Goal: Transaction & Acquisition: Purchase product/service

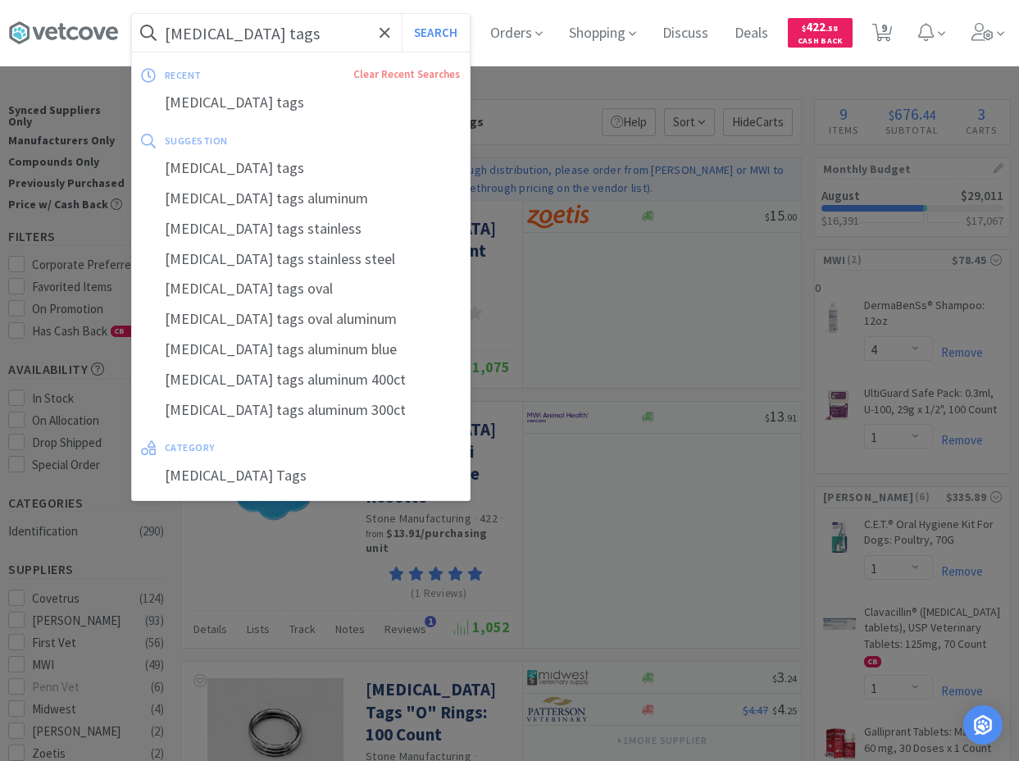
select select "4"
select select "1"
select select "4"
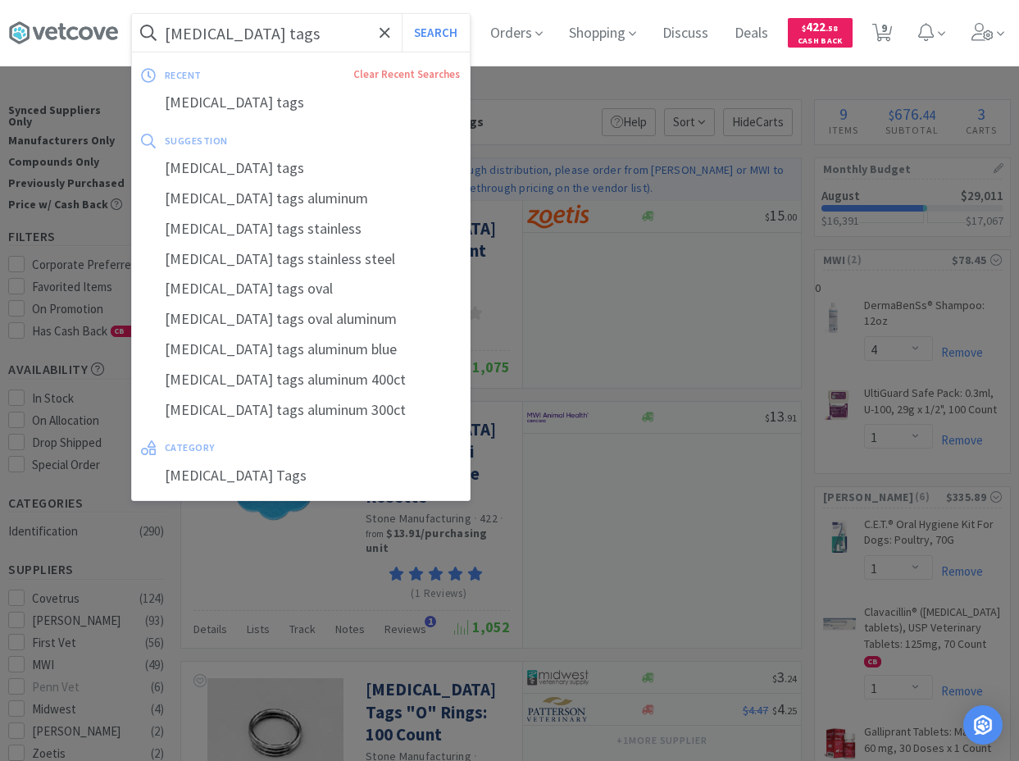
select select "1"
select select "4"
select select "2"
select select "1"
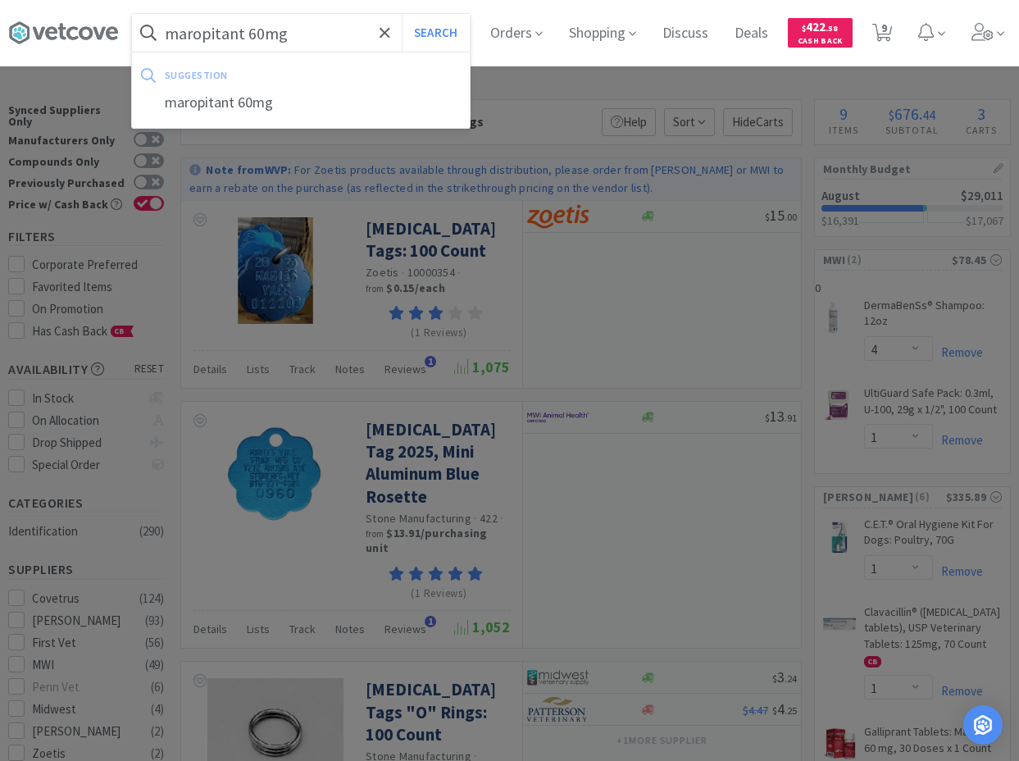
type input "maropitant 60mg"
click at [402, 14] on button "Search" at bounding box center [436, 33] width 68 height 38
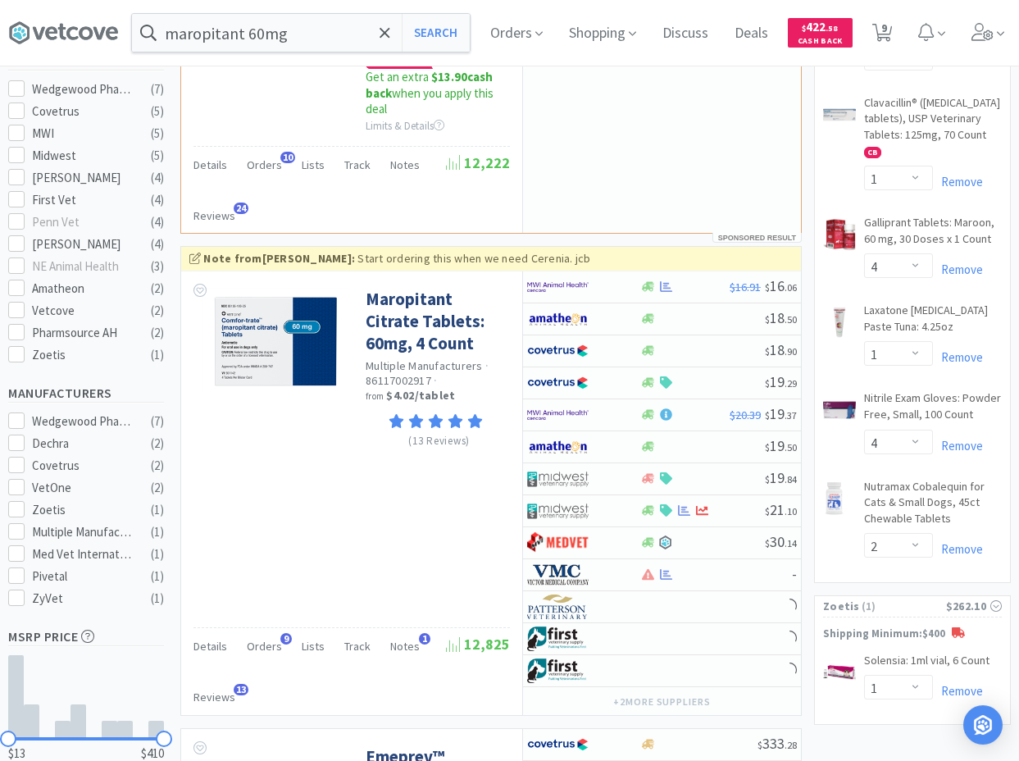
scroll to position [669, 0]
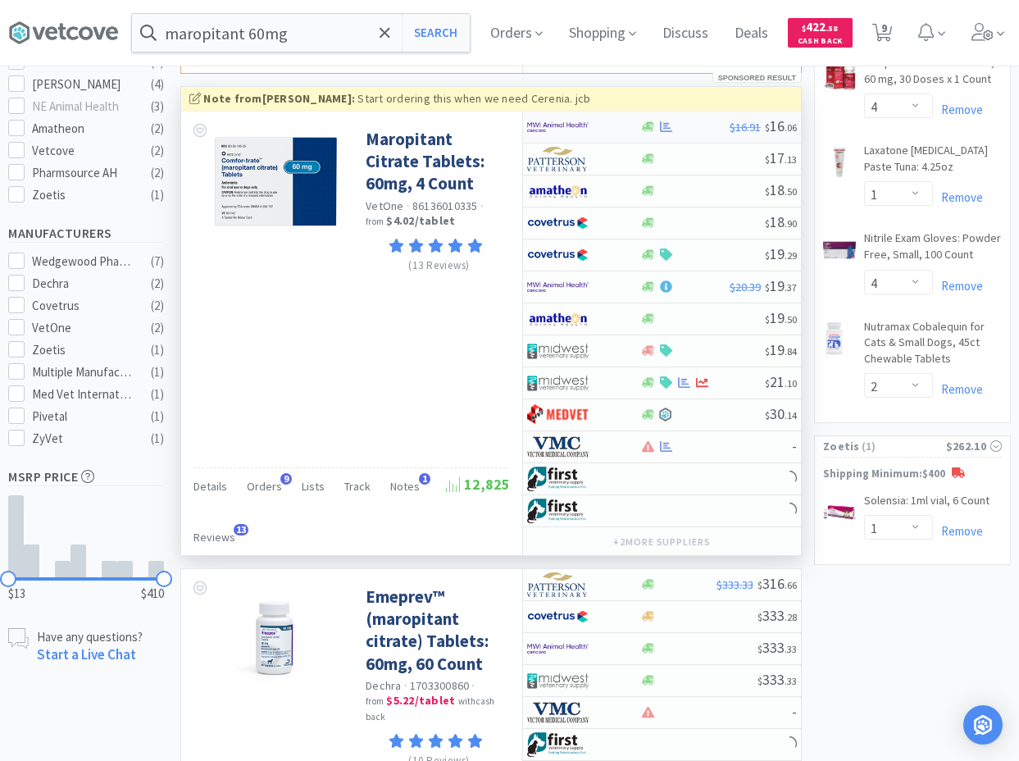
click at [683, 143] on div "$16.91 $ 16 . 06" at bounding box center [662, 127] width 278 height 32
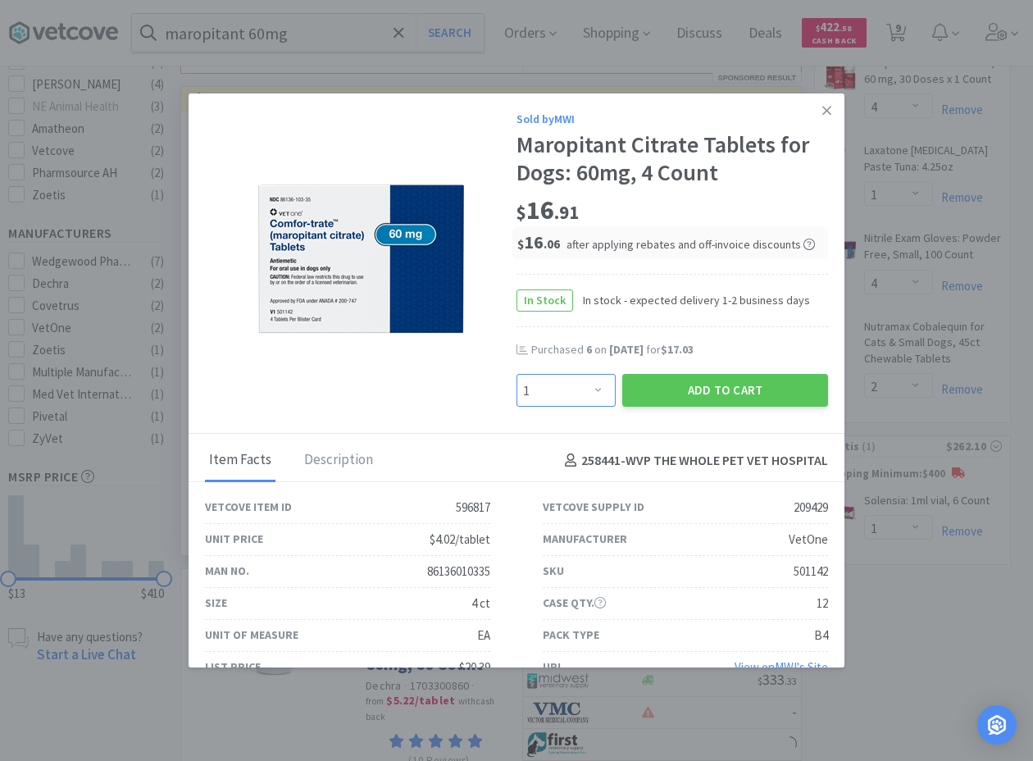
click at [516, 374] on select "Enter Quantity 1 2 3 4 5 6 7 8 9 10 11 12 13 14 15 16 17 18 19 20 Enter Quantity" at bounding box center [565, 390] width 99 height 33
select select "6"
click option "6" at bounding box center [0, 0] width 0 height 0
click at [682, 399] on button "Add to Cart" at bounding box center [725, 390] width 206 height 33
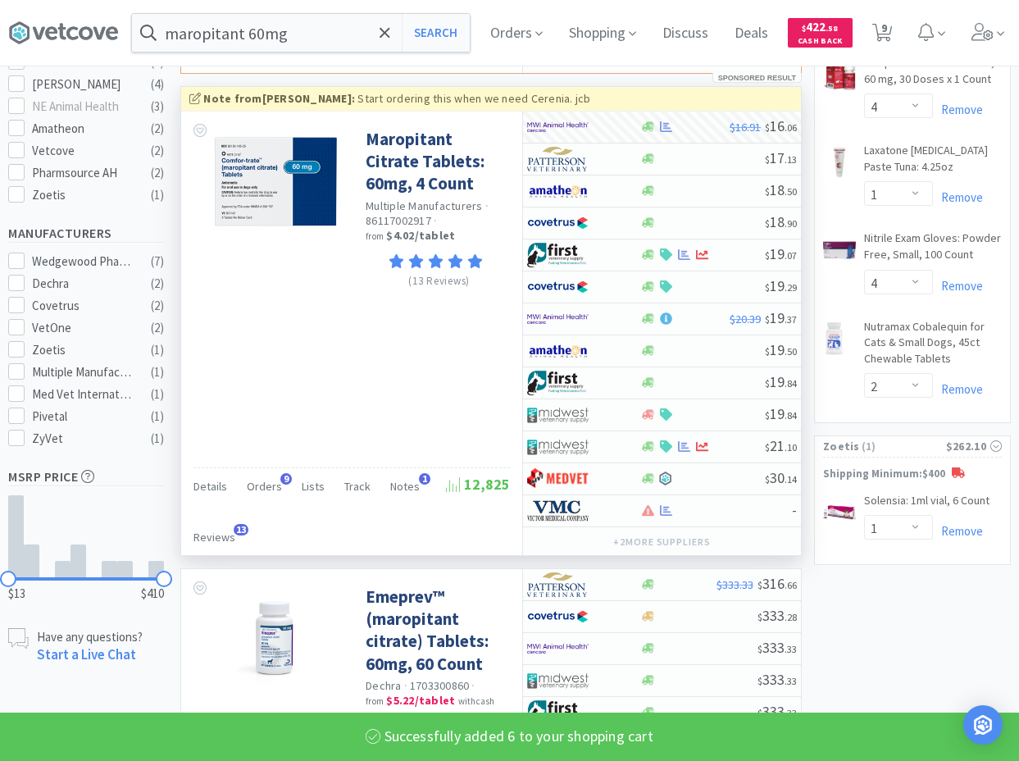
select select "6"
select select "1"
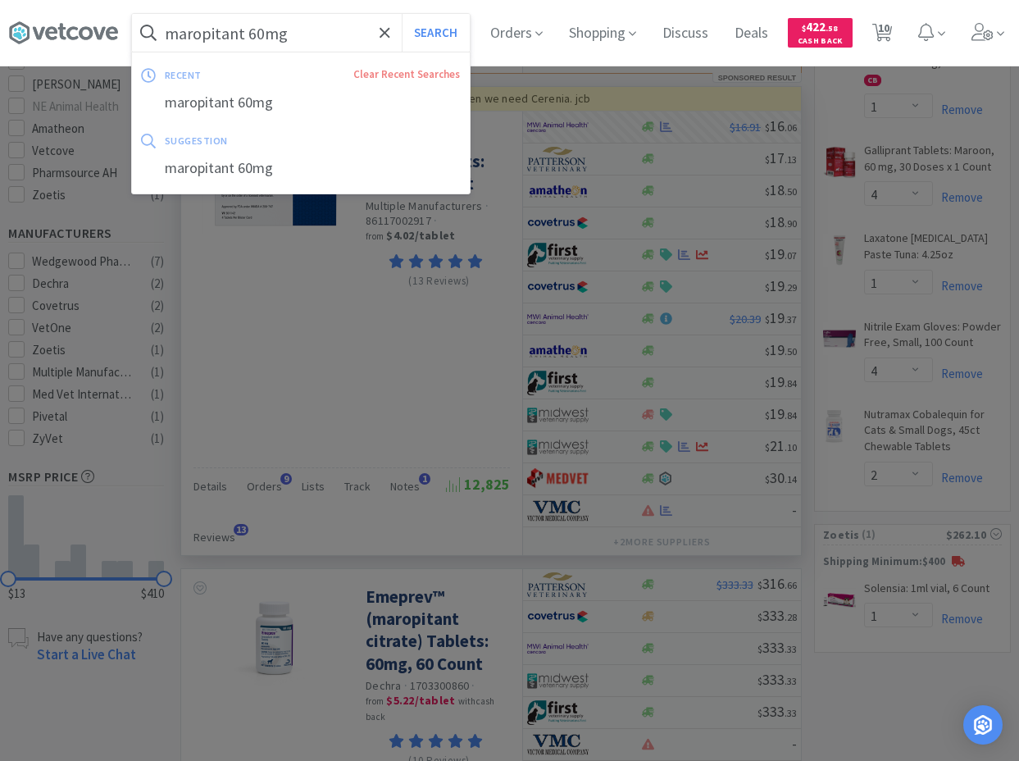
click at [357, 37] on input "maropitant 60mg" at bounding box center [301, 33] width 338 height 38
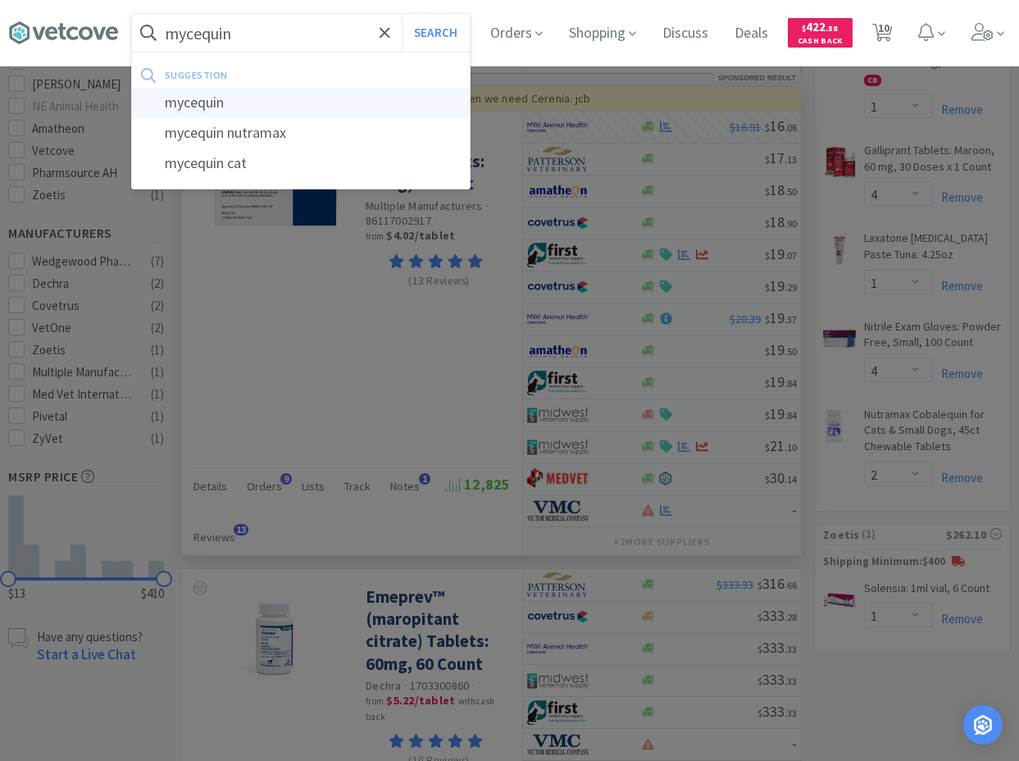
type input "mycequin"
click at [270, 106] on div "mycequin" at bounding box center [301, 103] width 338 height 30
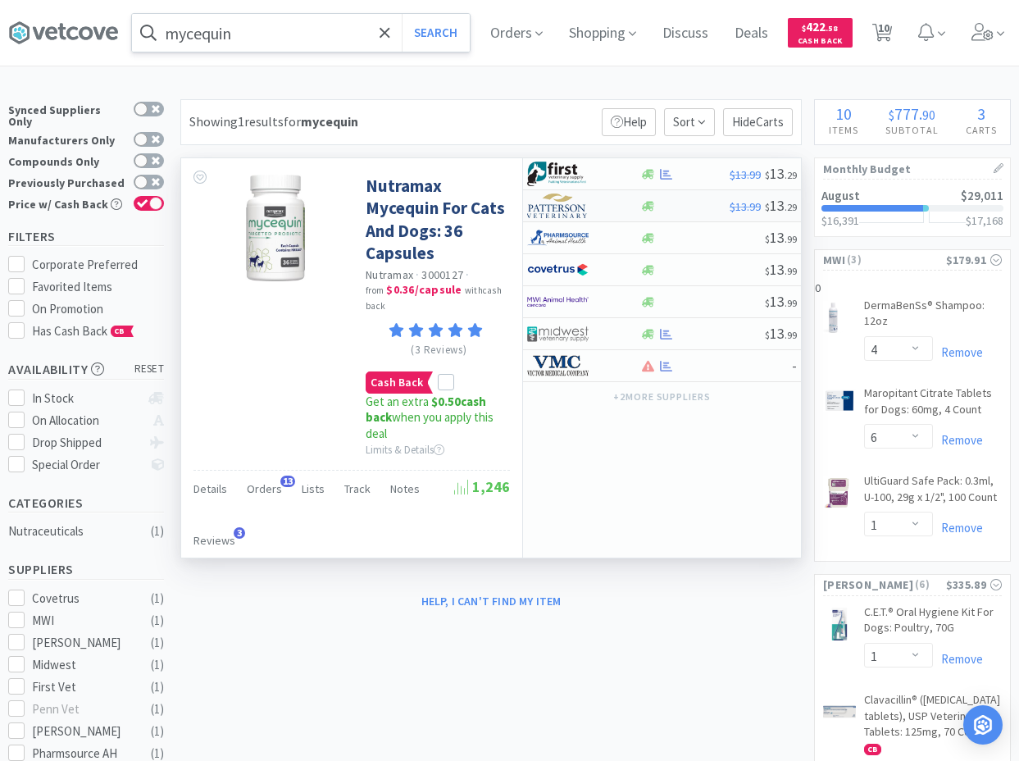
click at [667, 207] on div at bounding box center [684, 206] width 90 height 12
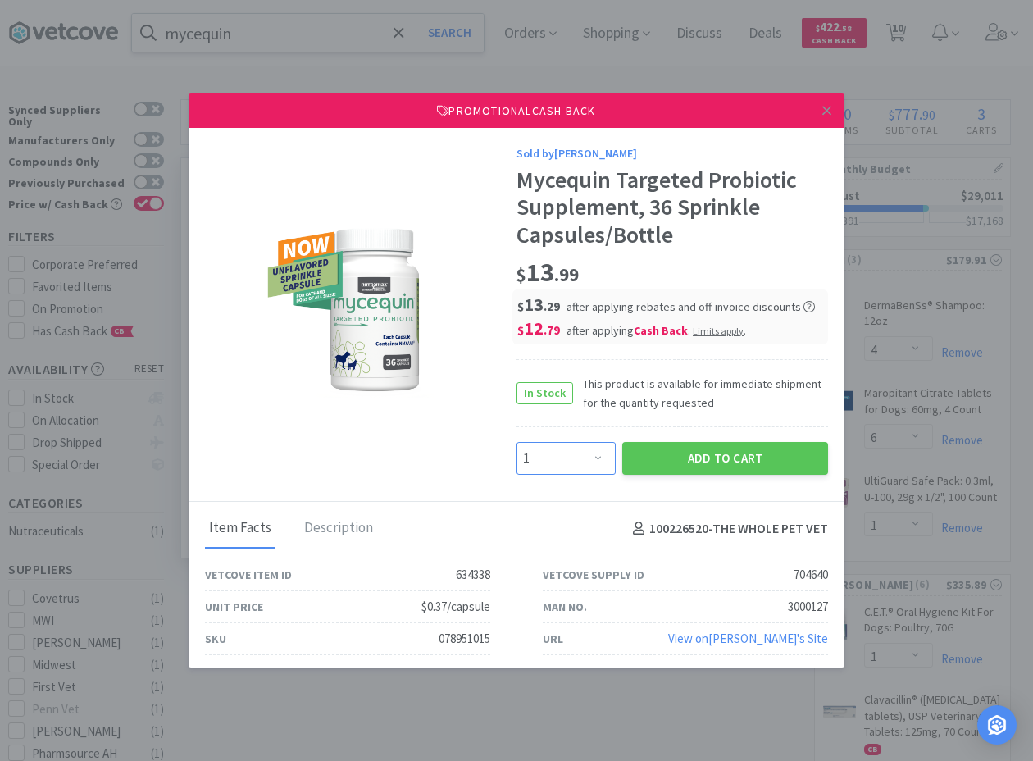
click at [516, 442] on select "Enter Quantity 1 2 3 4 5 6 7 8 9 10 11 12 13 14 15 16 17 18 19 20 Enter Quantity" at bounding box center [565, 458] width 99 height 33
click option "4" at bounding box center [0, 0] width 0 height 0
click at [516, 442] on select "Enter Quantity 1 2 3 4 5 6 7 8 9 10 11 12 13 14 15 16 17 18 19 20 Enter Quantity" at bounding box center [565, 458] width 99 height 33
select select "6"
click option "6" at bounding box center [0, 0] width 0 height 0
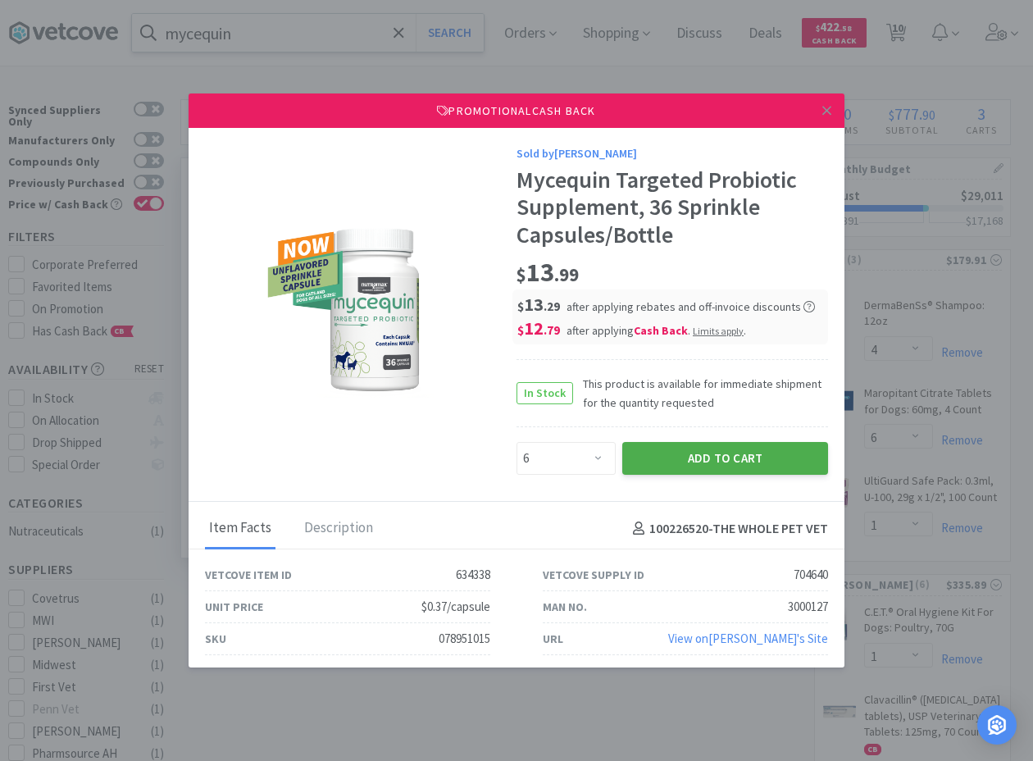
click at [634, 466] on button "Add to Cart" at bounding box center [725, 458] width 206 height 33
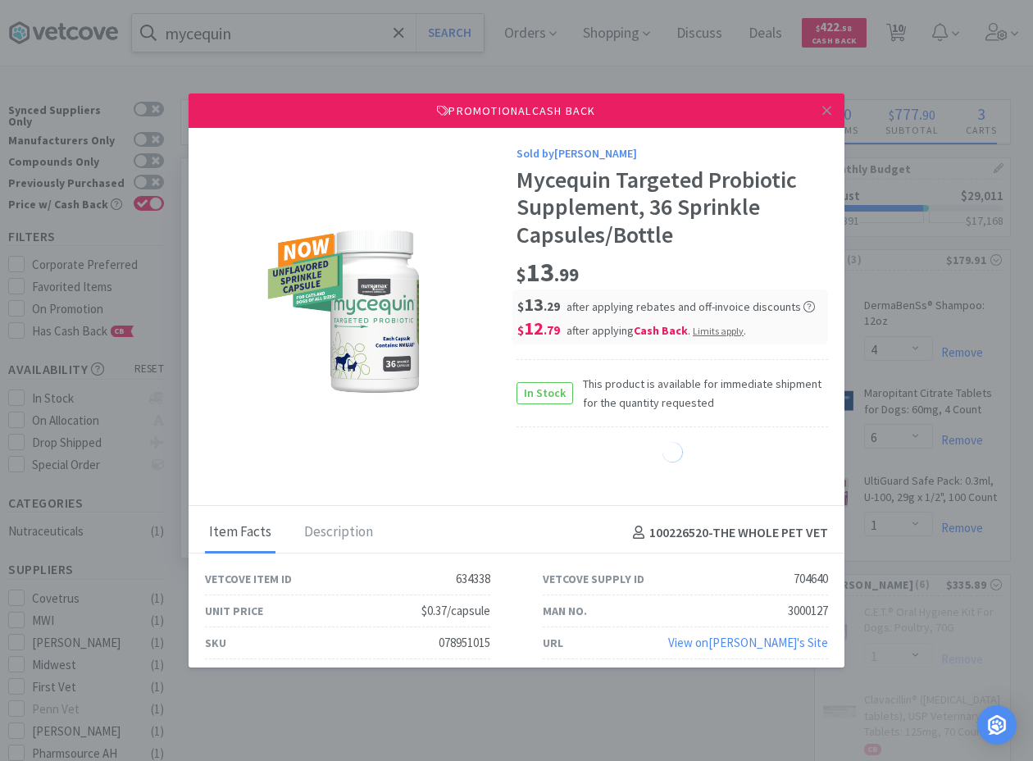
select select "6"
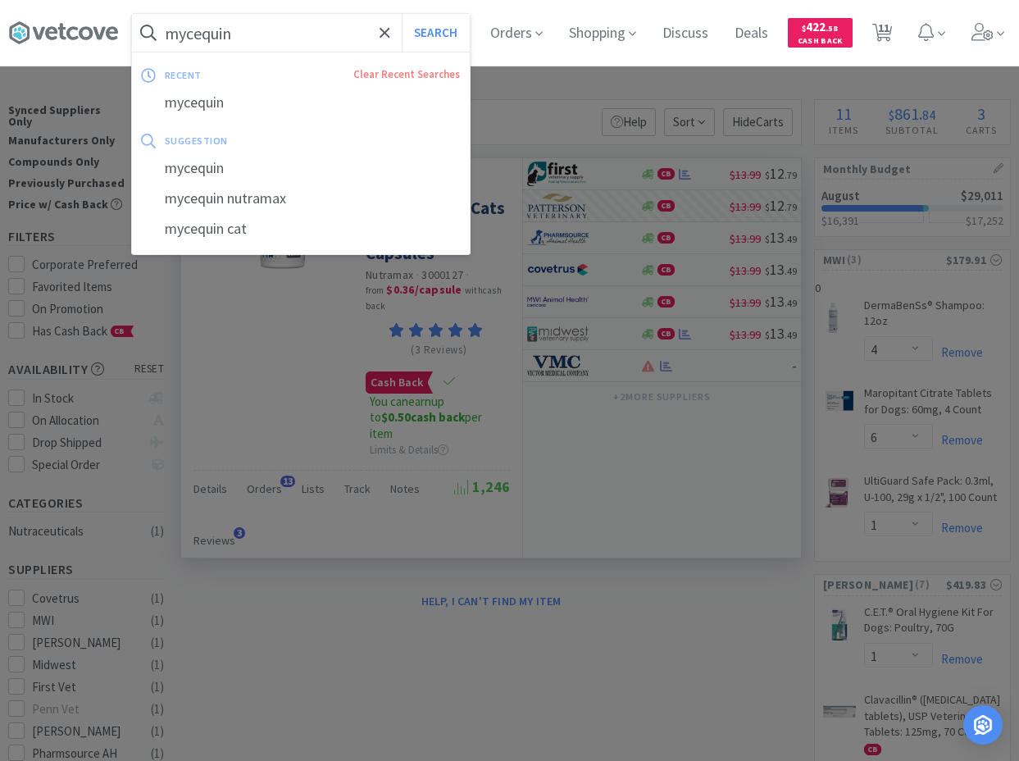
click at [285, 28] on input "mycequin" at bounding box center [301, 33] width 338 height 38
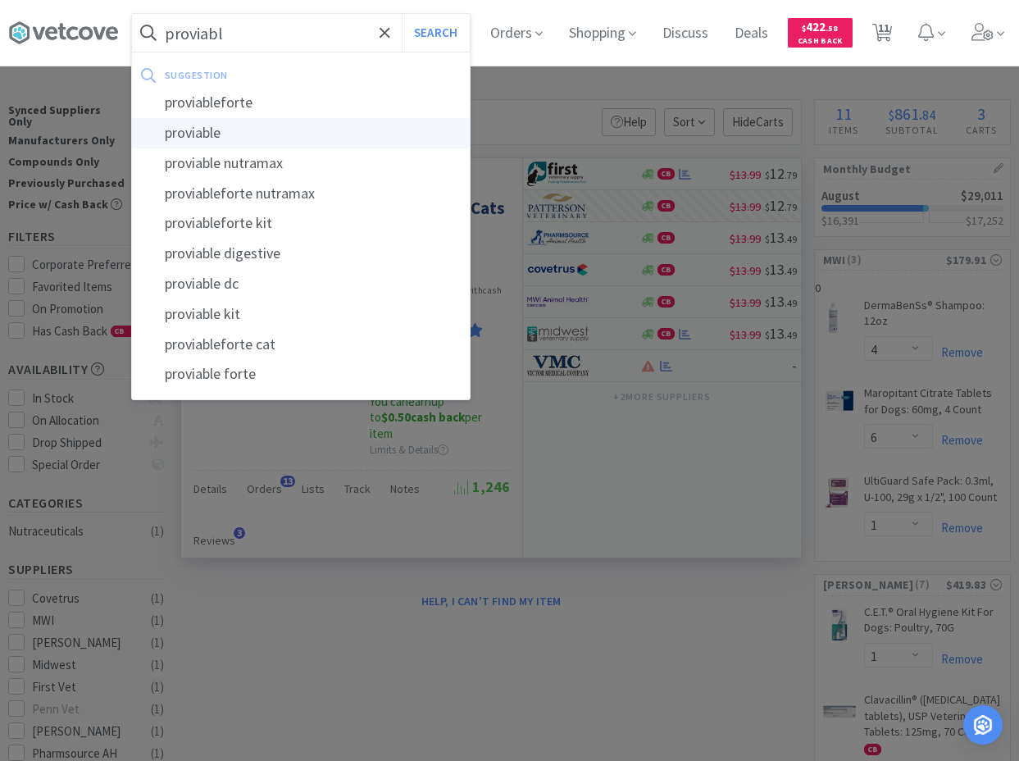
click at [227, 122] on div "proviable" at bounding box center [301, 133] width 338 height 30
type input "proviable"
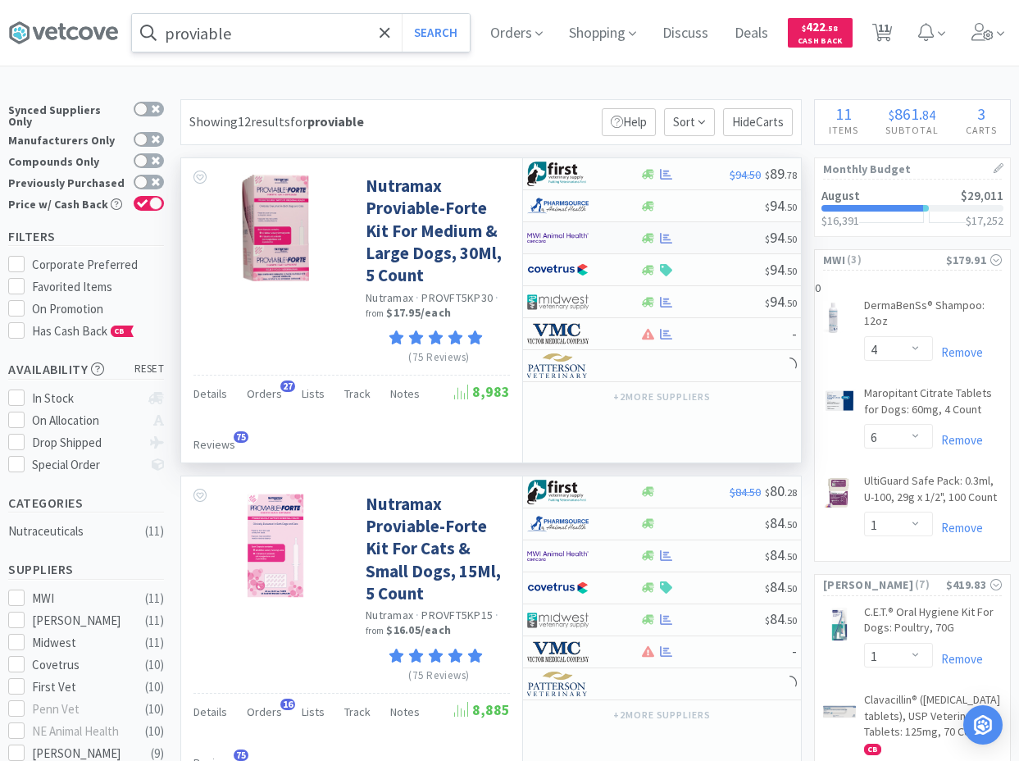
click at [683, 238] on div at bounding box center [701, 238] width 125 height 12
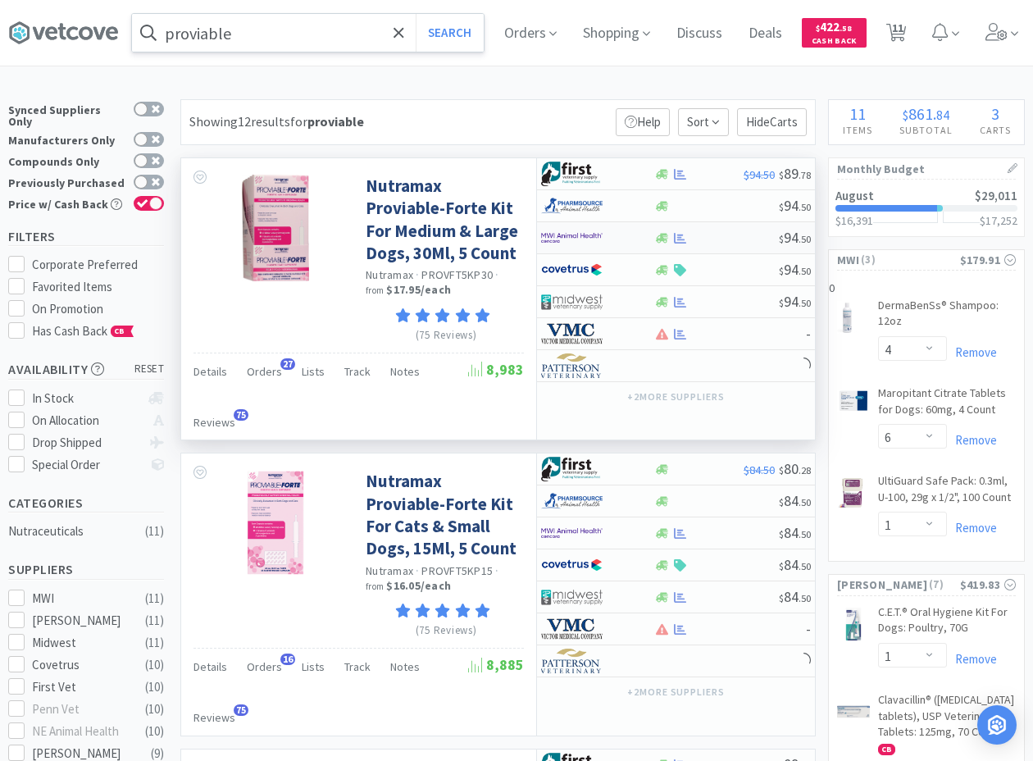
select select "1"
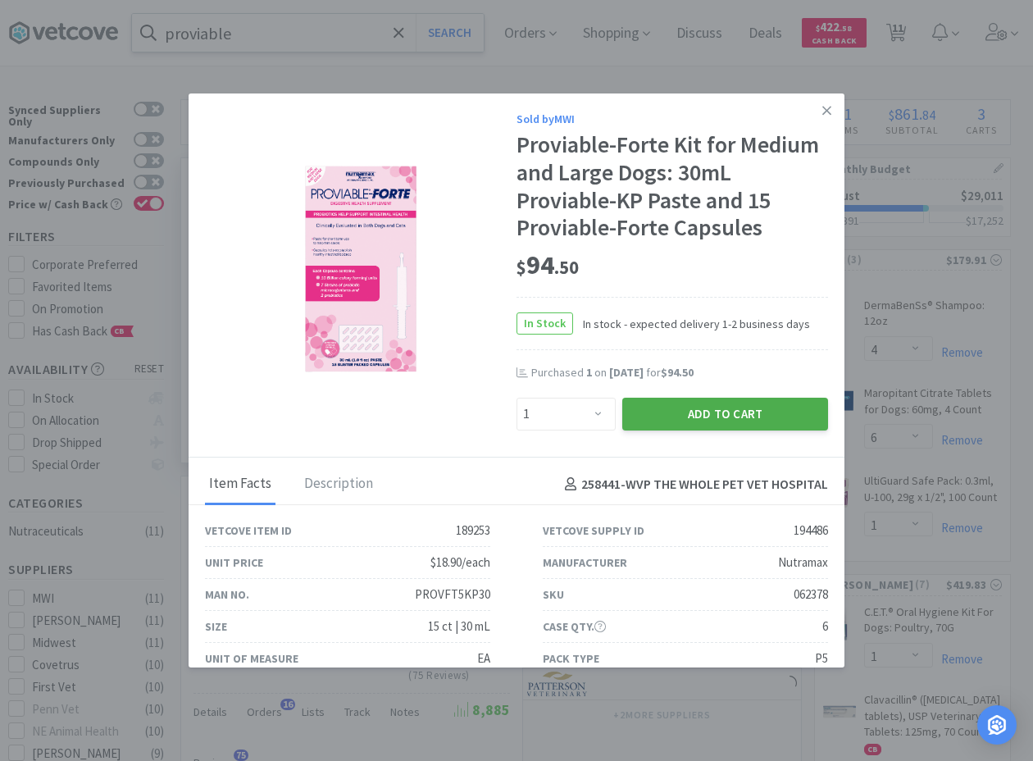
click at [665, 414] on button "Add to Cart" at bounding box center [725, 413] width 206 height 33
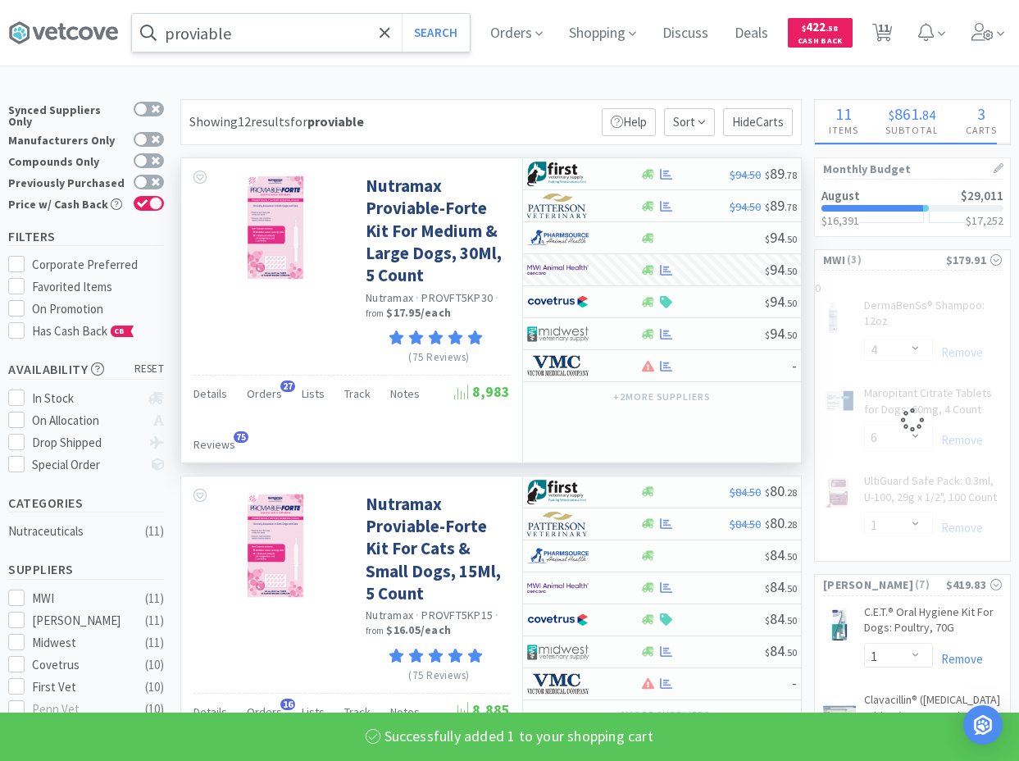
select select "1"
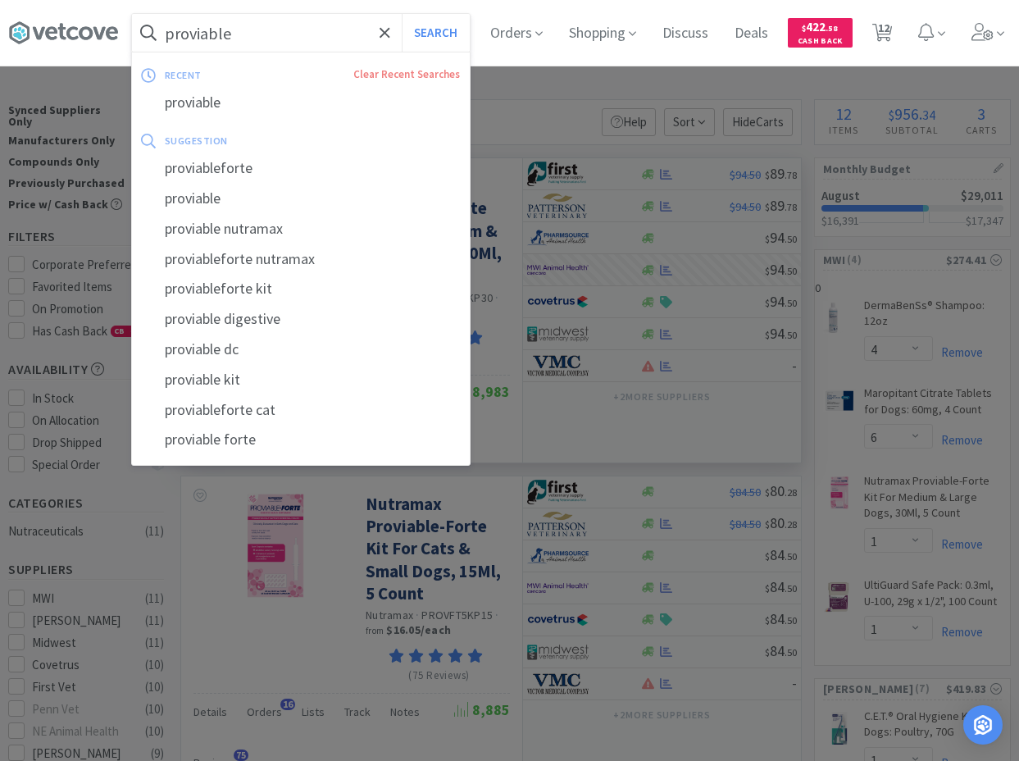
drag, startPoint x: 316, startPoint y: 34, endPoint x: 307, endPoint y: 37, distance: 8.6
click at [311, 39] on input "proviable" at bounding box center [301, 33] width 338 height 38
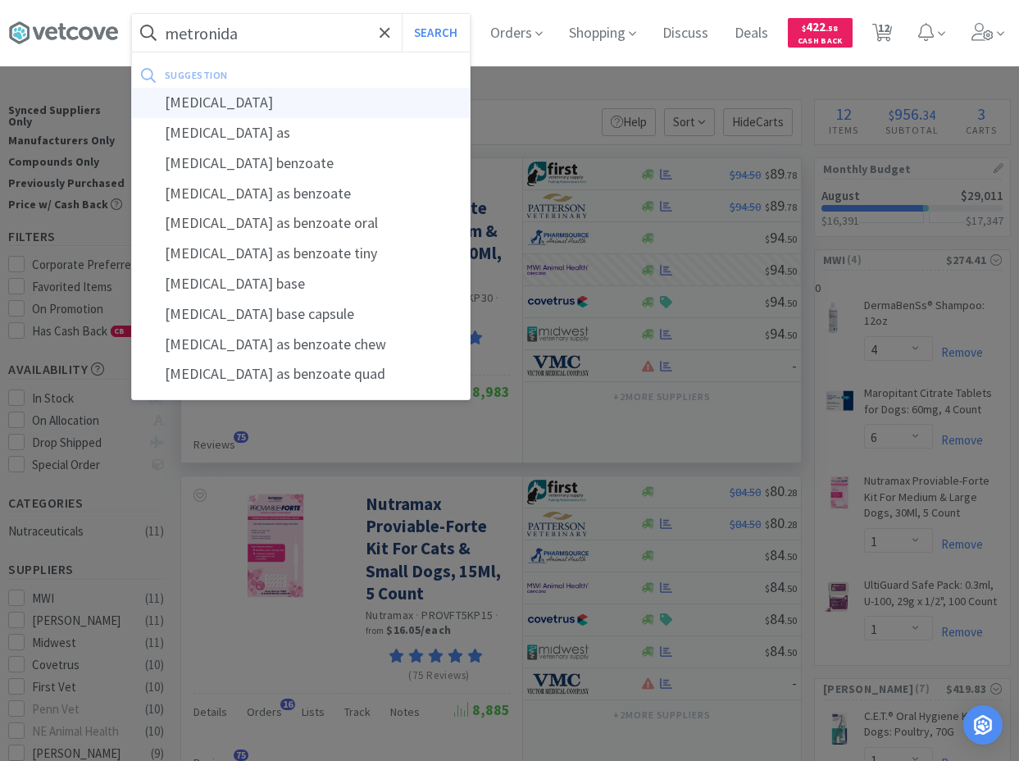
click at [288, 94] on div "[MEDICAL_DATA]" at bounding box center [301, 103] width 338 height 30
type input "[MEDICAL_DATA]"
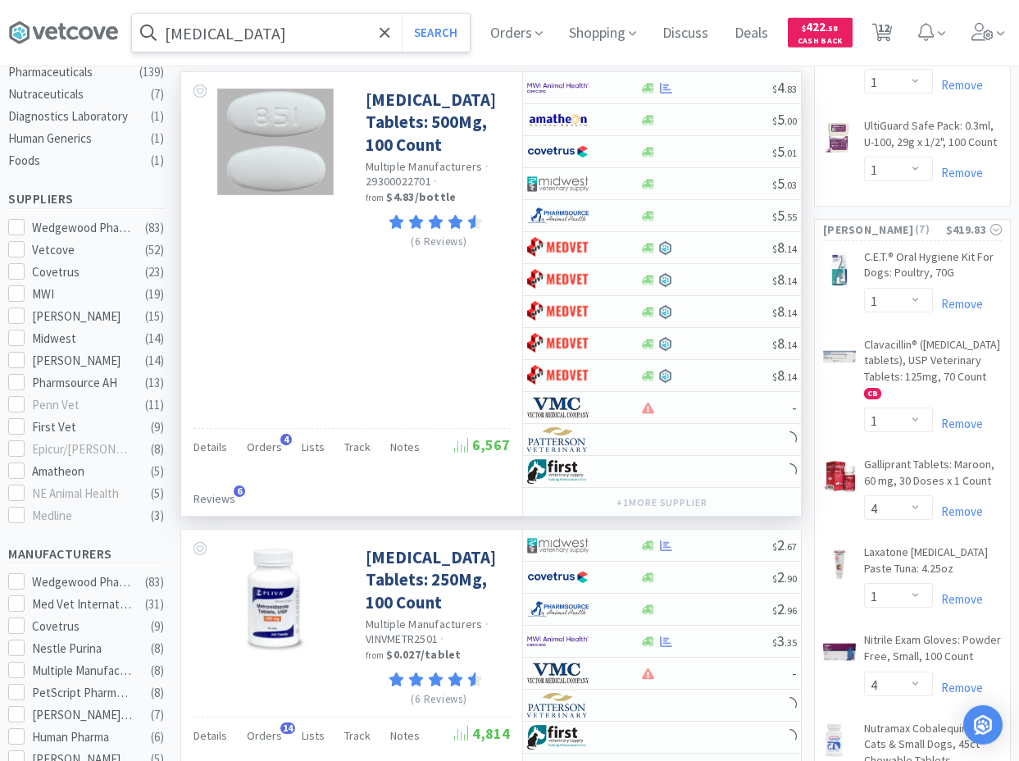
scroll to position [502, 0]
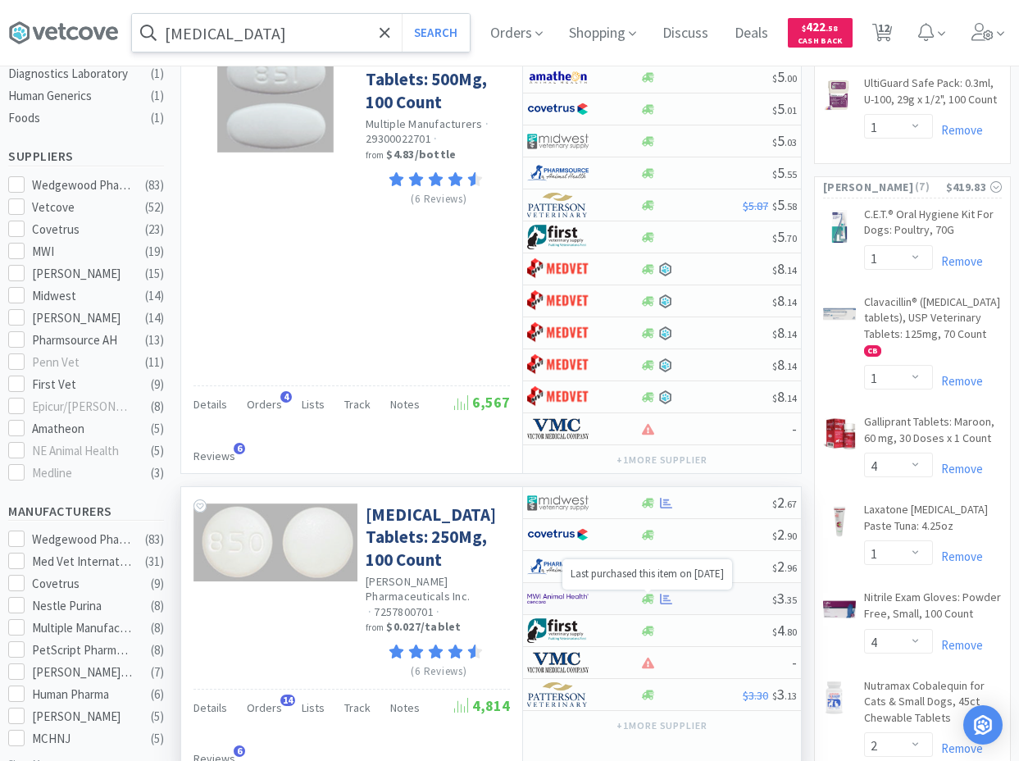
click at [670, 598] on icon at bounding box center [666, 599] width 12 height 12
select select "1"
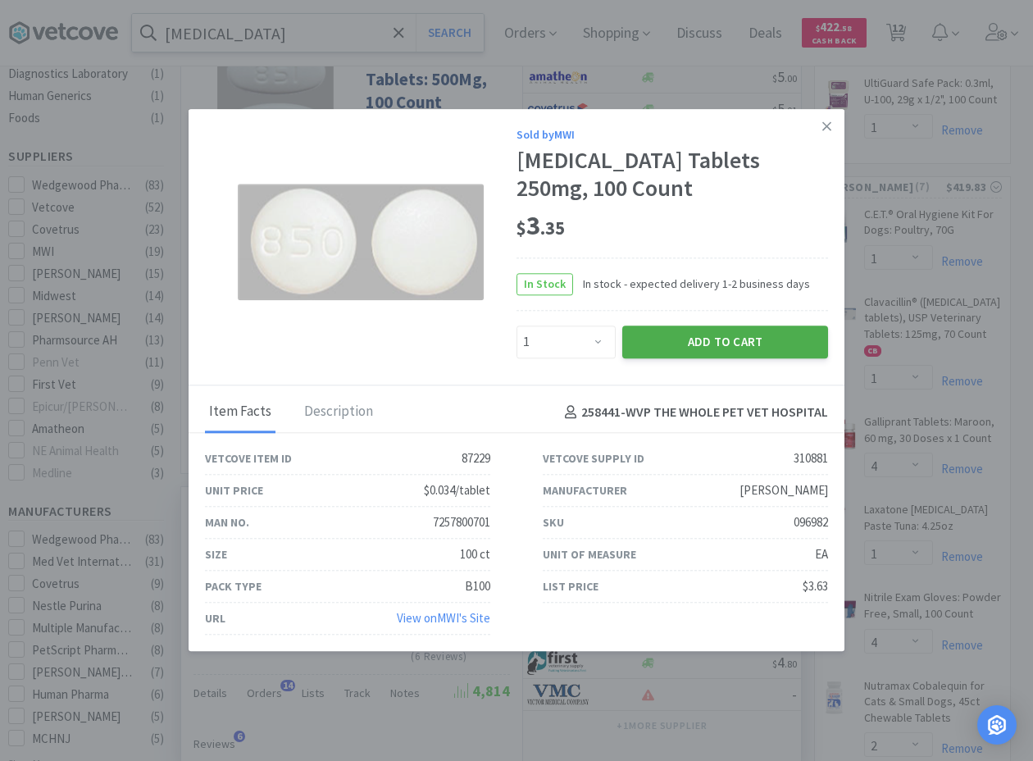
click at [696, 343] on button "Add to Cart" at bounding box center [725, 341] width 206 height 33
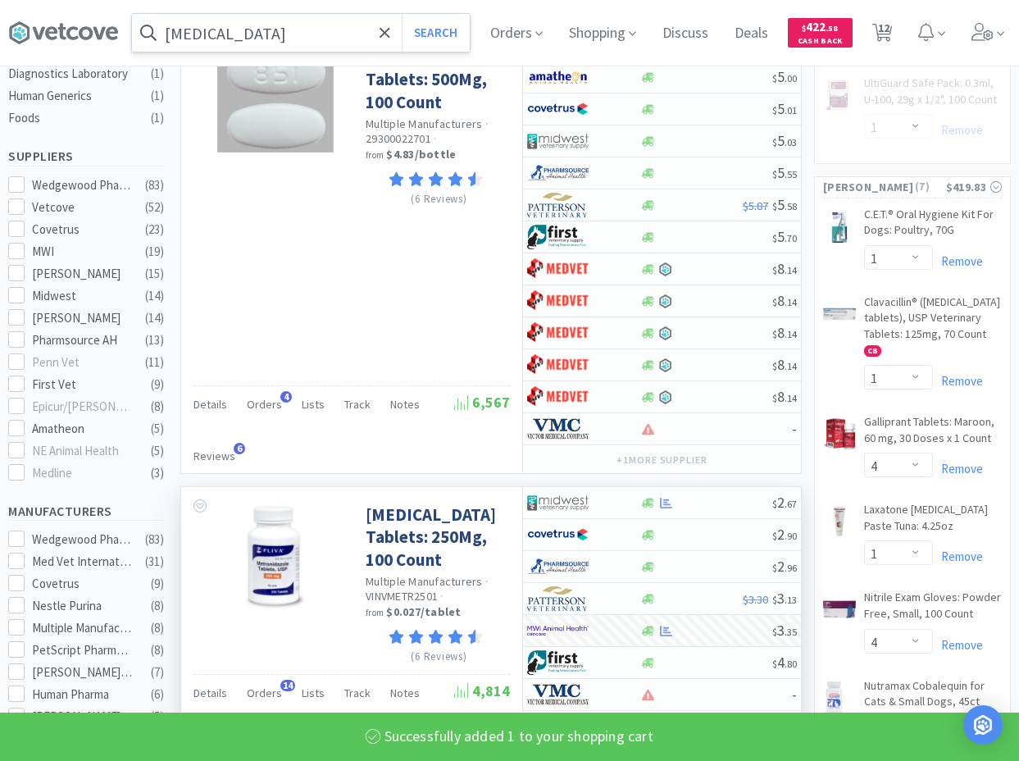
select select "1"
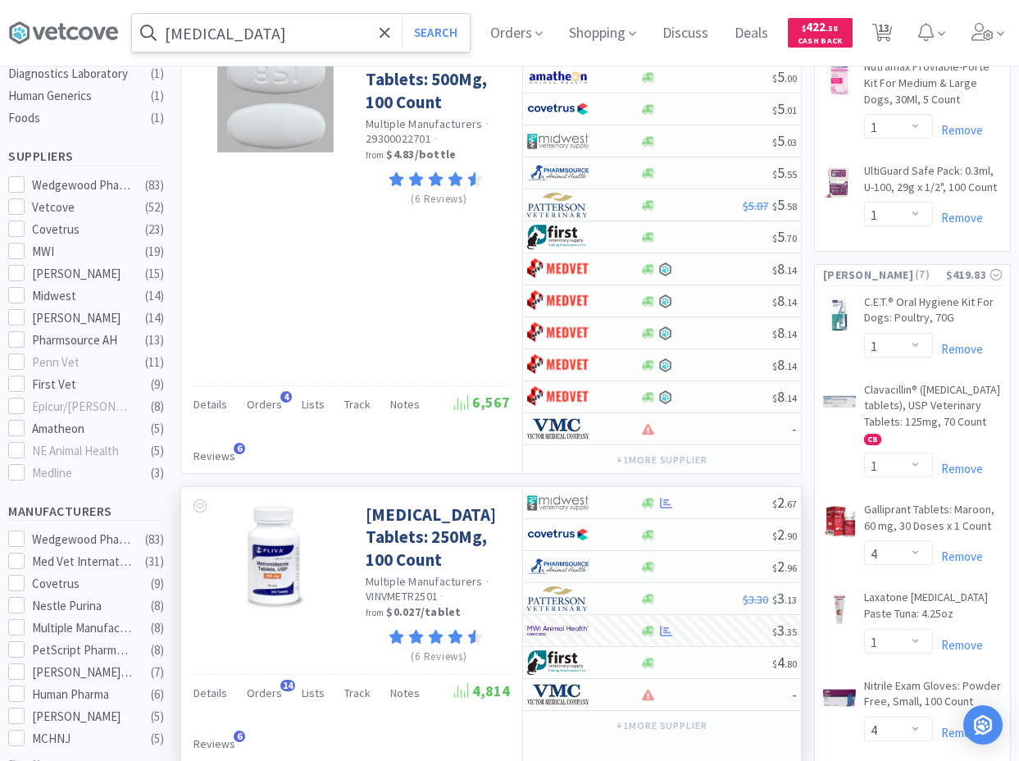
click at [278, 41] on input "[MEDICAL_DATA]" at bounding box center [301, 33] width 338 height 38
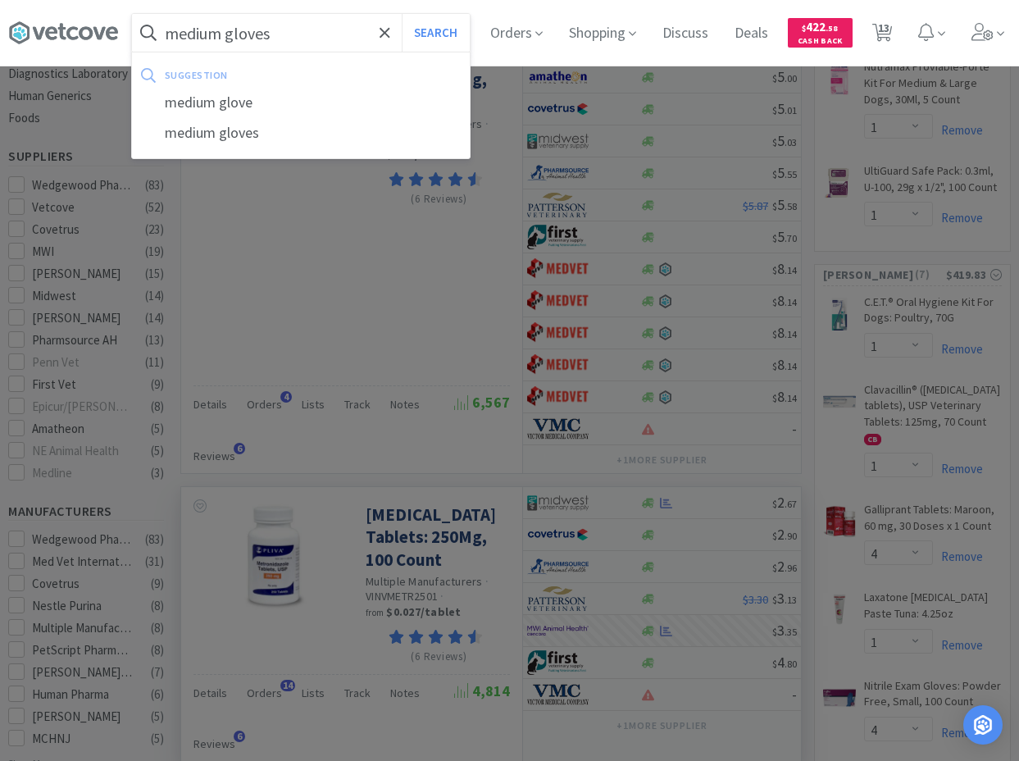
type input "medium gloves"
click at [402, 14] on button "Search" at bounding box center [436, 33] width 68 height 38
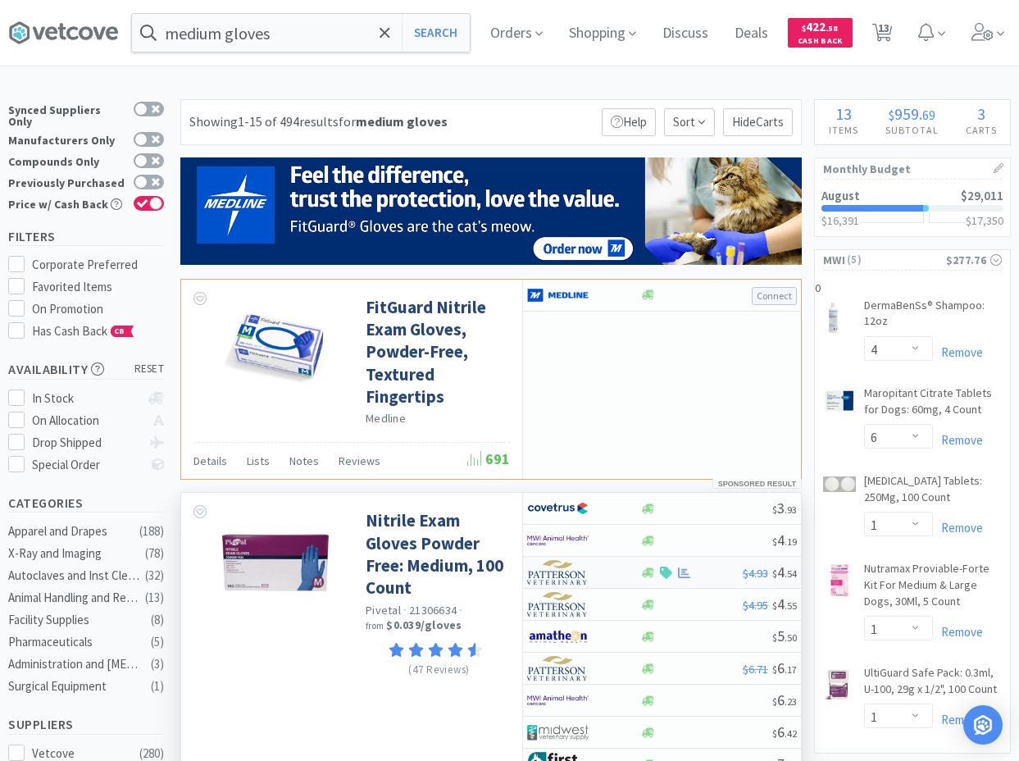
click at [699, 574] on div at bounding box center [690, 572] width 103 height 12
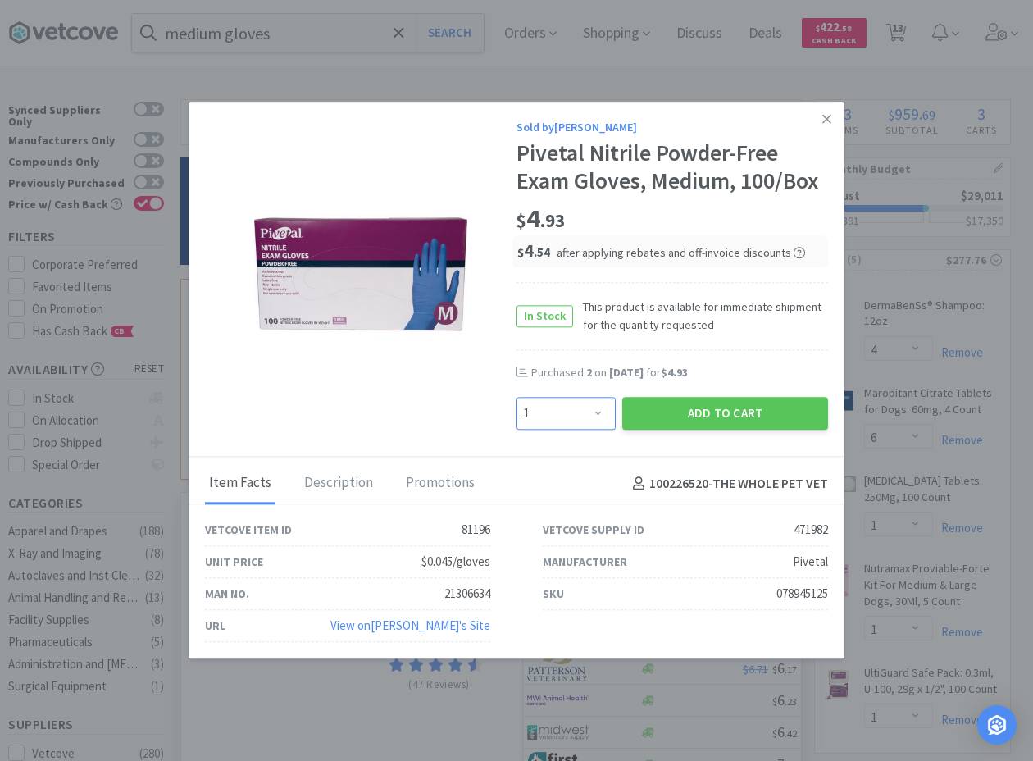
click at [516, 397] on select "Enter Quantity 1 2 3 4 5 6 7 8 9 10 11 12 13 14 15 16 17 18 19 20 Enter Quantity" at bounding box center [565, 413] width 99 height 33
select select "2"
click option "2" at bounding box center [0, 0] width 0 height 0
click at [685, 425] on button "Add to Cart" at bounding box center [725, 413] width 206 height 33
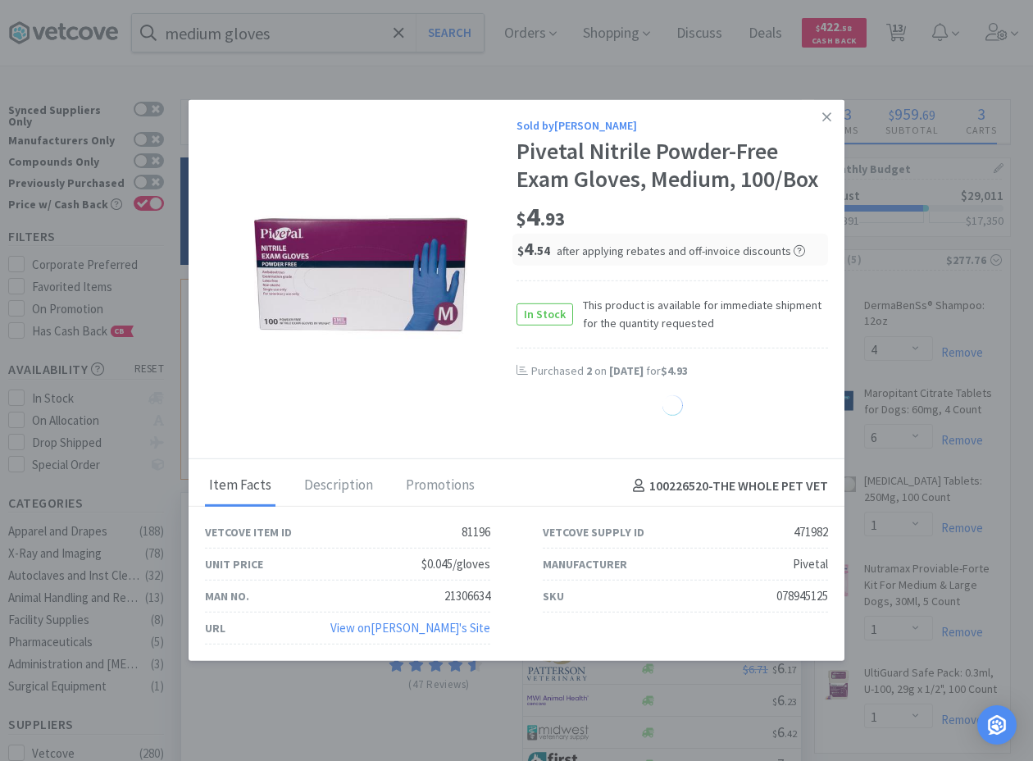
select select "2"
select select "4"
select select "2"
select select "6"
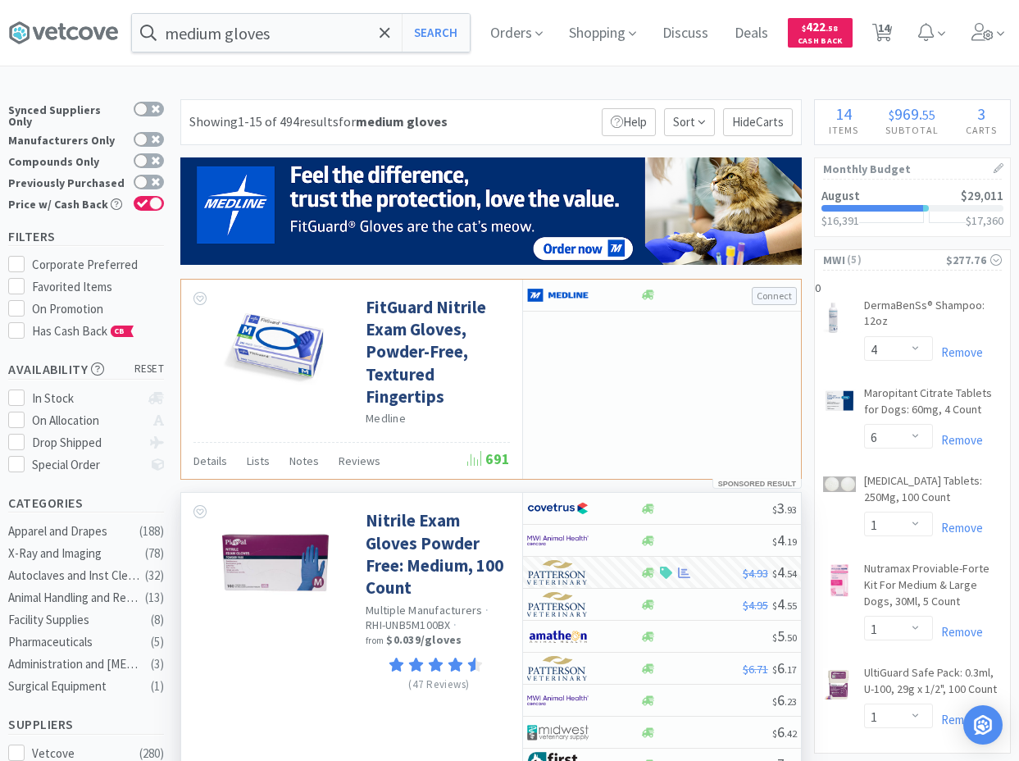
drag, startPoint x: 548, startPoint y: 93, endPoint x: 872, endPoint y: 1, distance: 336.7
click at [889, 30] on span "14" at bounding box center [883, 28] width 11 height 66
select select "1"
select select "4"
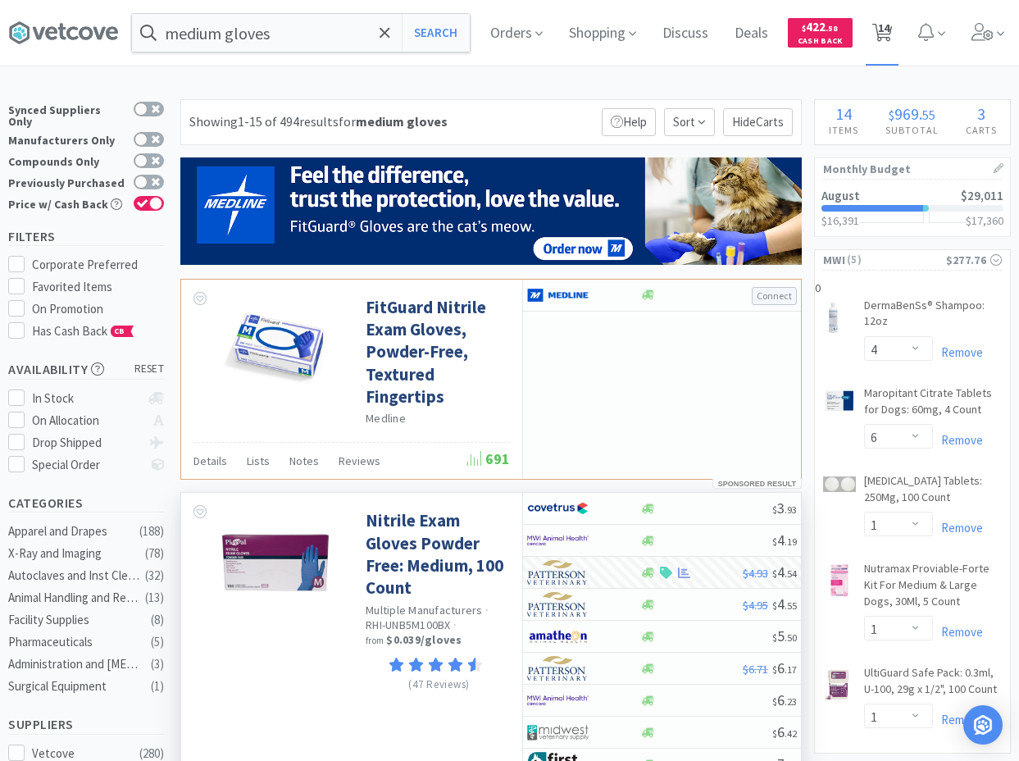
select select "6"
select select "1"
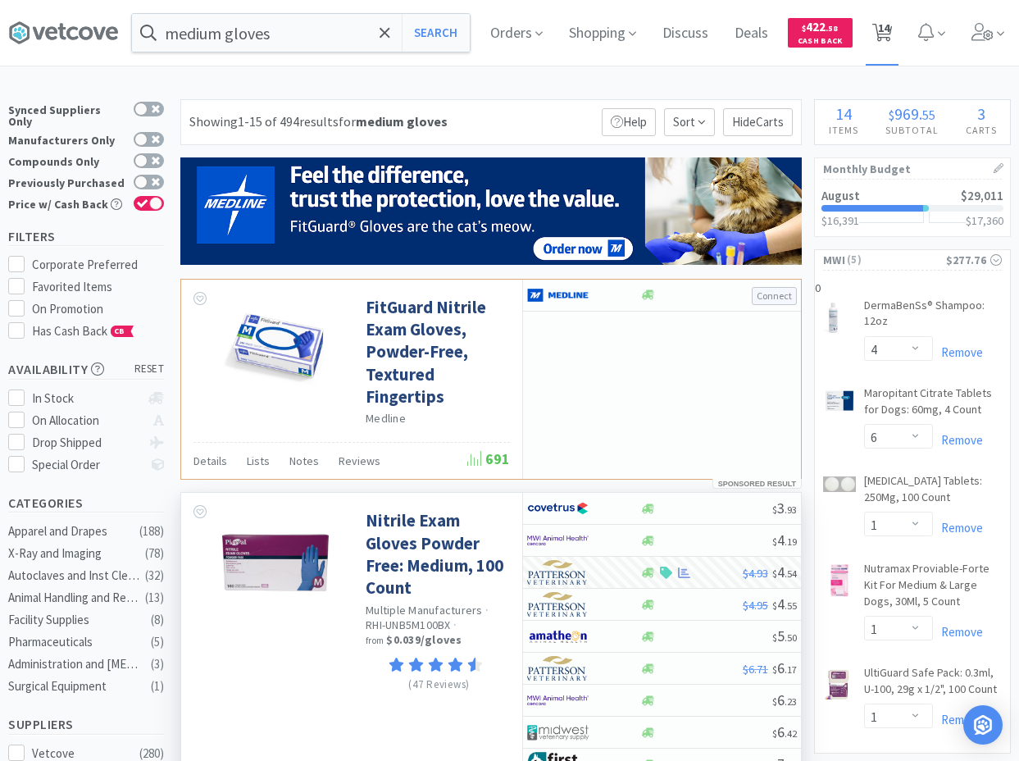
select select "1"
select select "4"
select select "1"
select select "2"
select select "4"
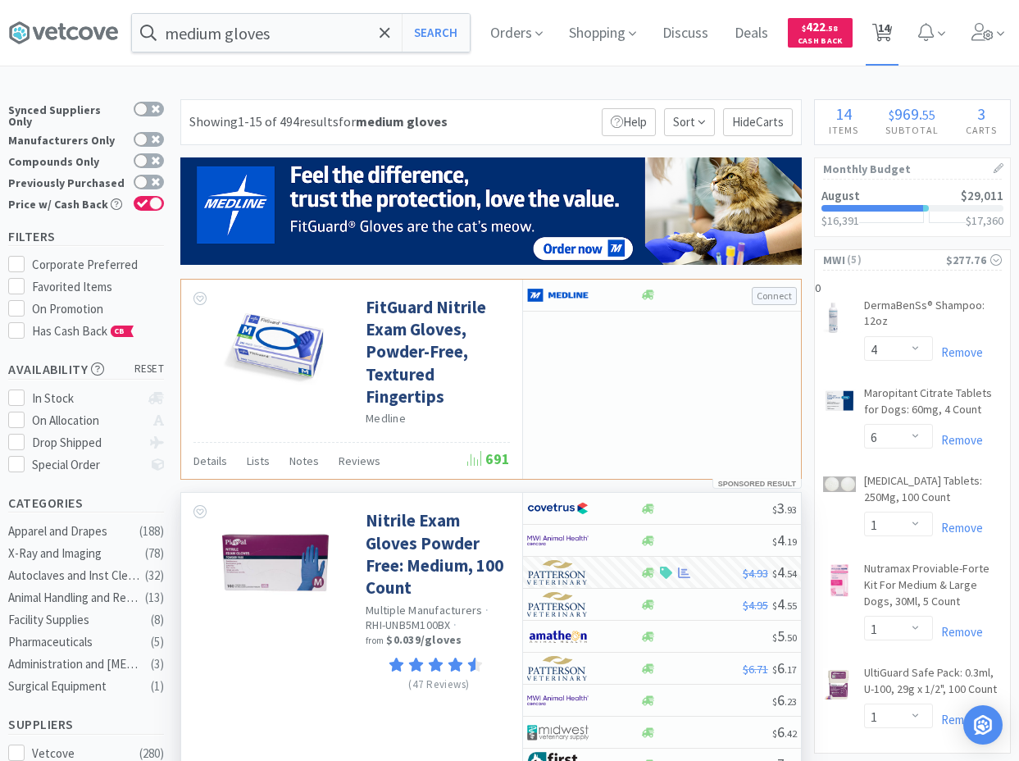
select select "2"
select select "6"
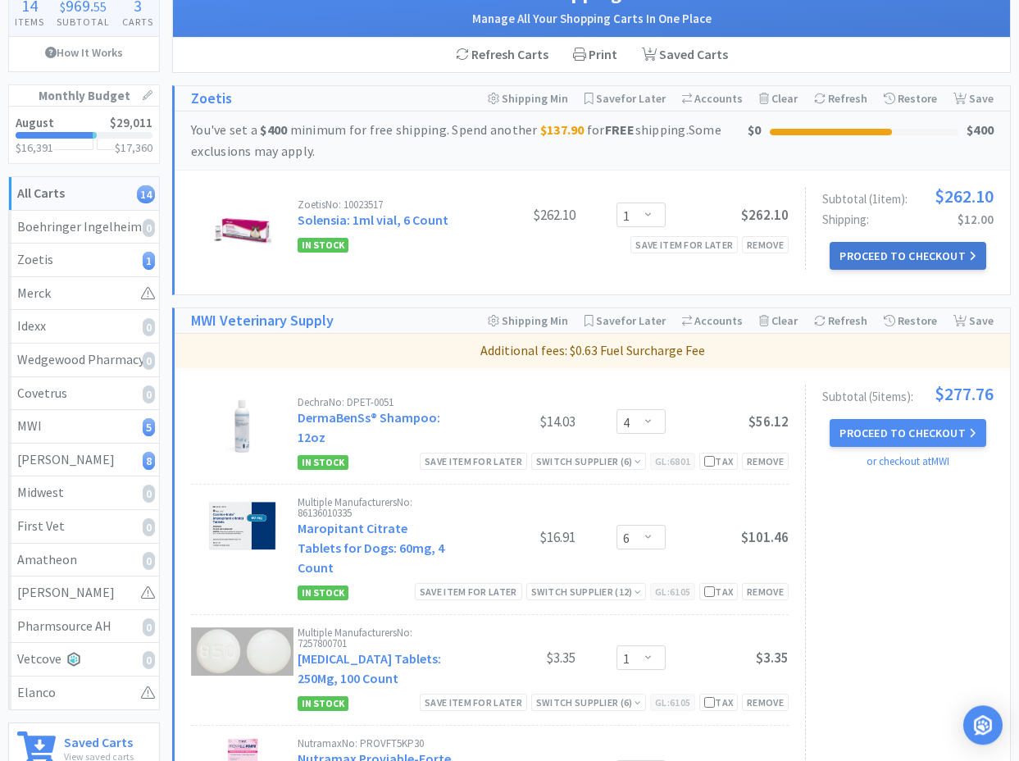
scroll to position [167, 0]
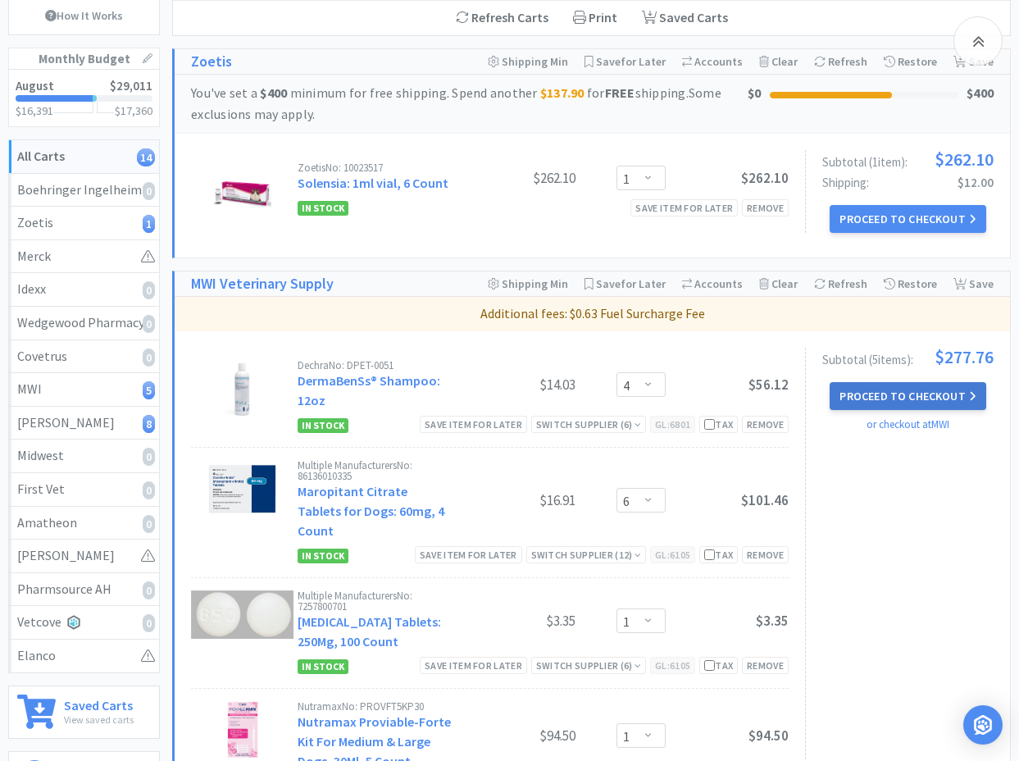
click at [886, 407] on button "Proceed to Checkout" at bounding box center [907, 396] width 156 height 28
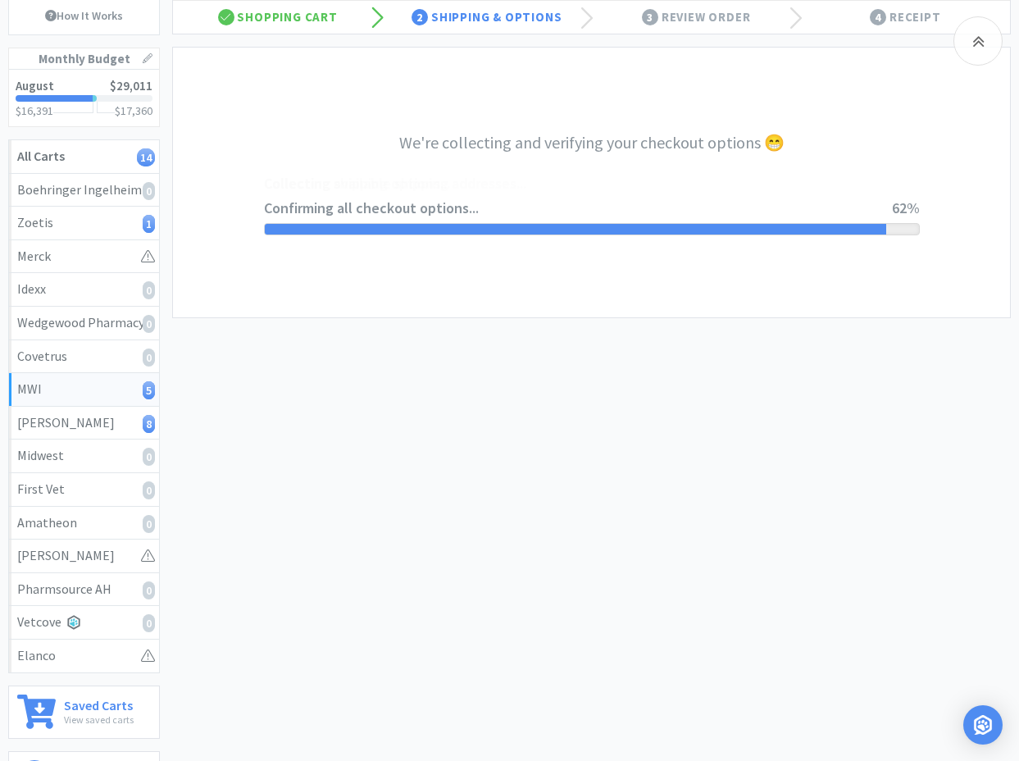
select select "STD_"
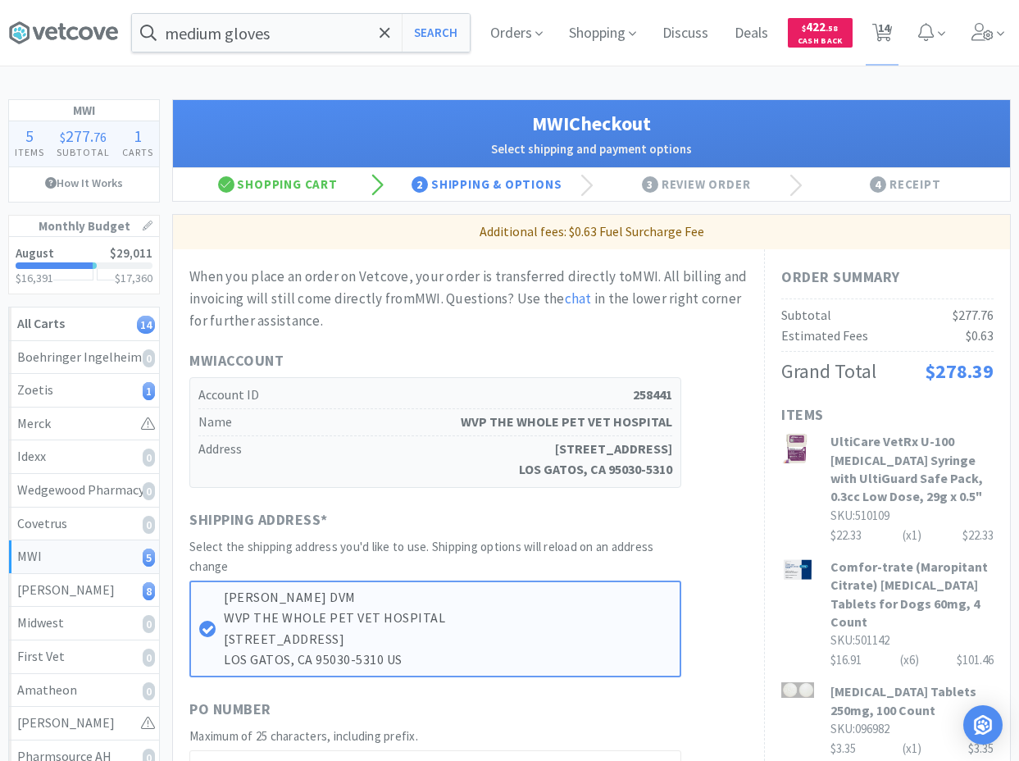
click at [538, 321] on div "When you place an order on Vetcove, your order is transferred directly to MWI .…" at bounding box center [468, 299] width 558 height 67
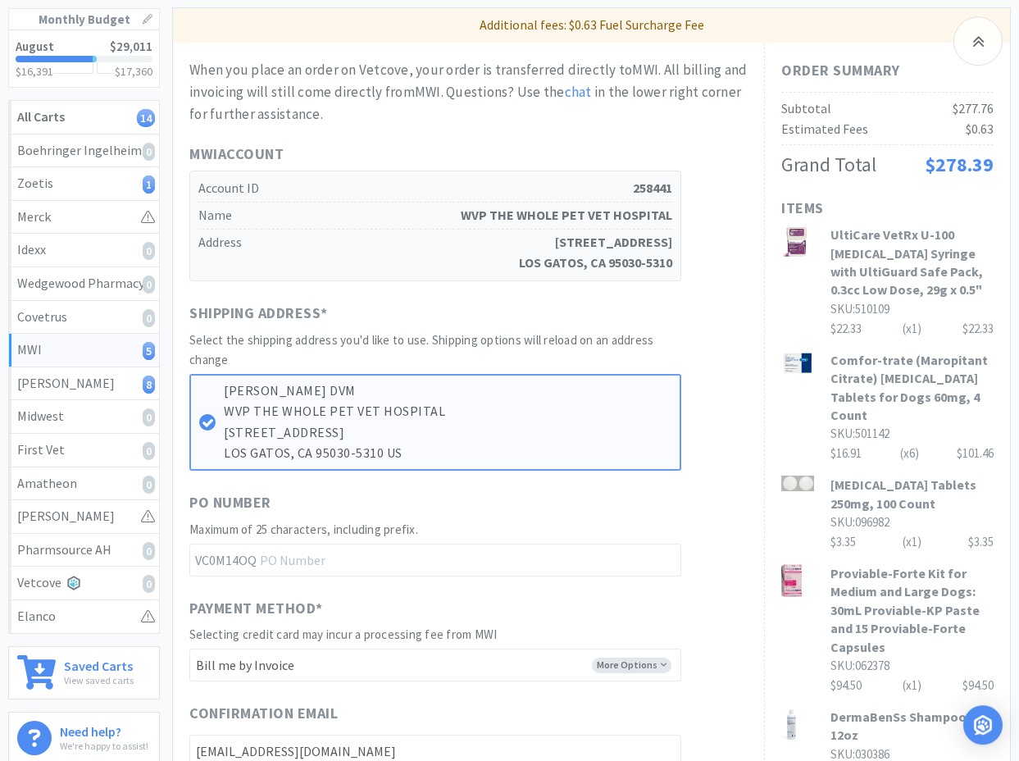
scroll to position [84, 0]
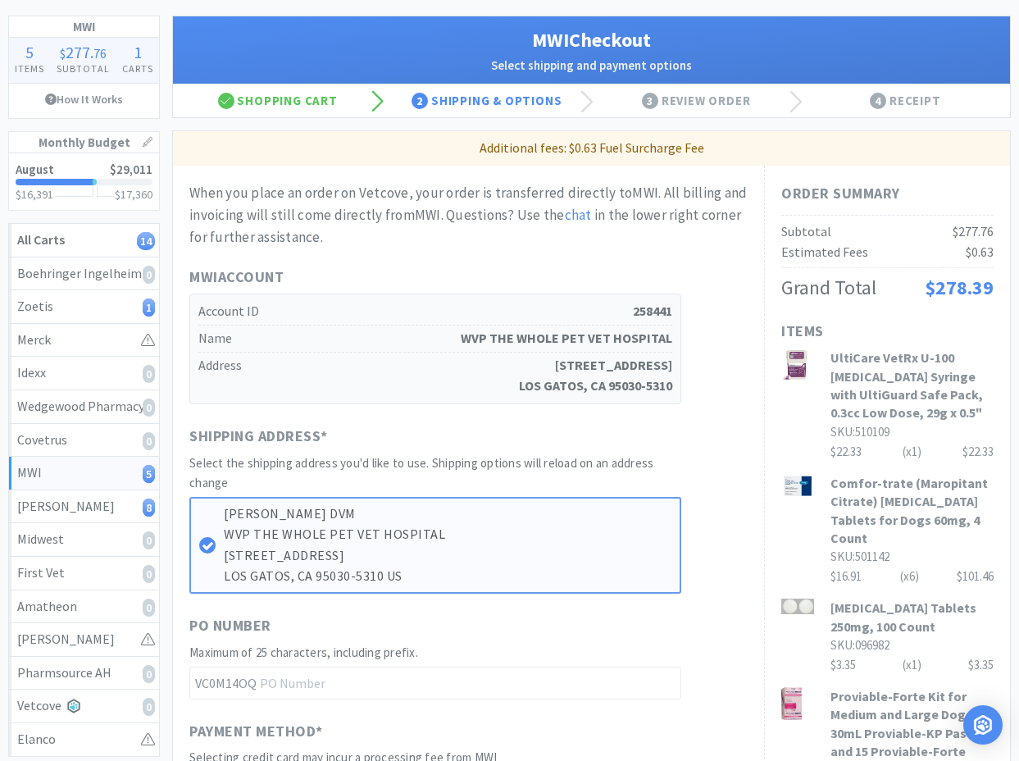
click at [638, 262] on div "When you place an order on Vetcove, your order is transferred directly to MWI .…" at bounding box center [468, 692] width 558 height 1020
drag, startPoint x: 704, startPoint y: 257, endPoint x: 506, endPoint y: 424, distance: 258.8
click at [703, 257] on div "When you place an order on Vetcove, your order is transferred directly to MWI .…" at bounding box center [468, 692] width 558 height 1020
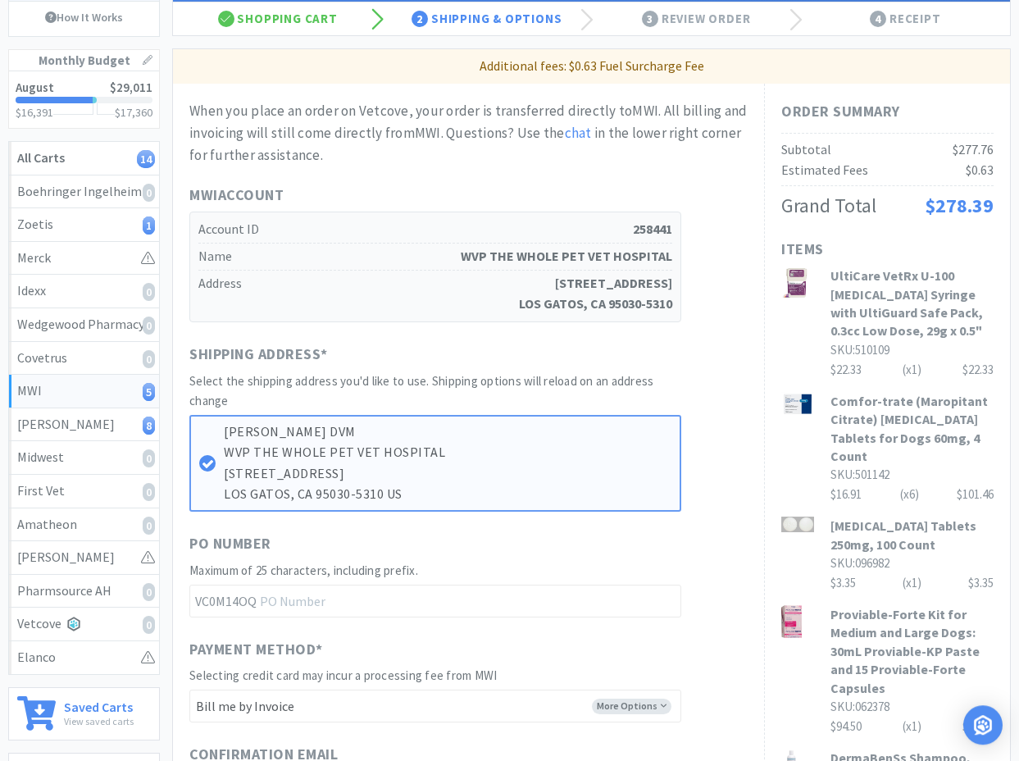
scroll to position [251, 0]
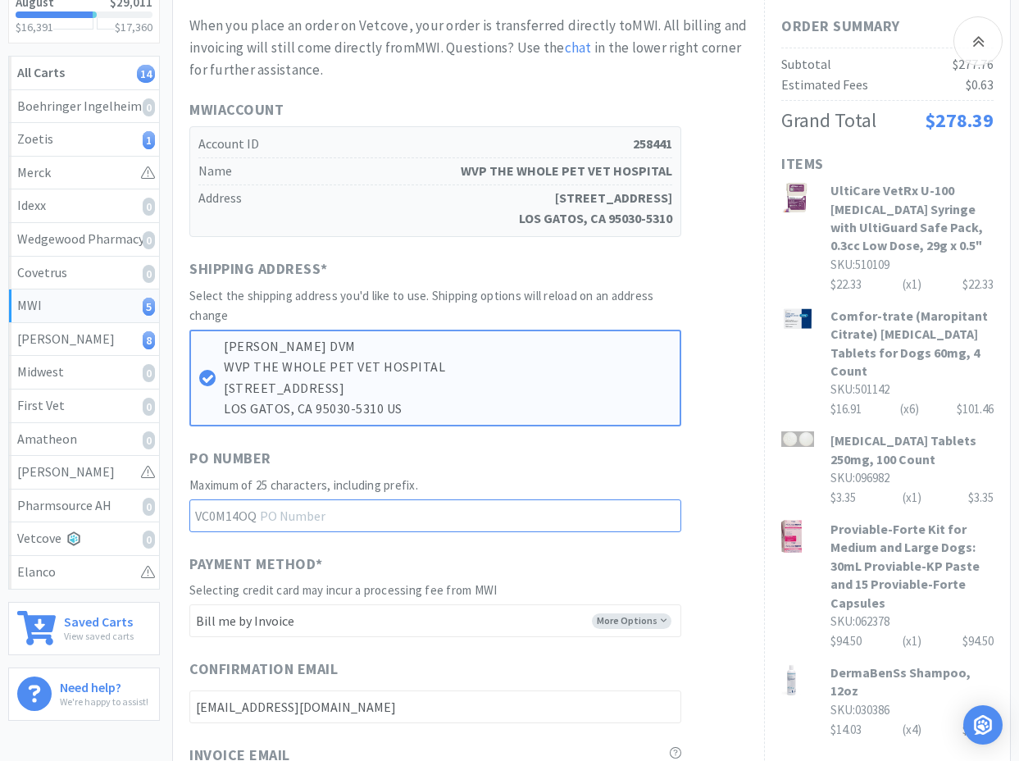
click at [319, 519] on input "text" at bounding box center [435, 515] width 492 height 33
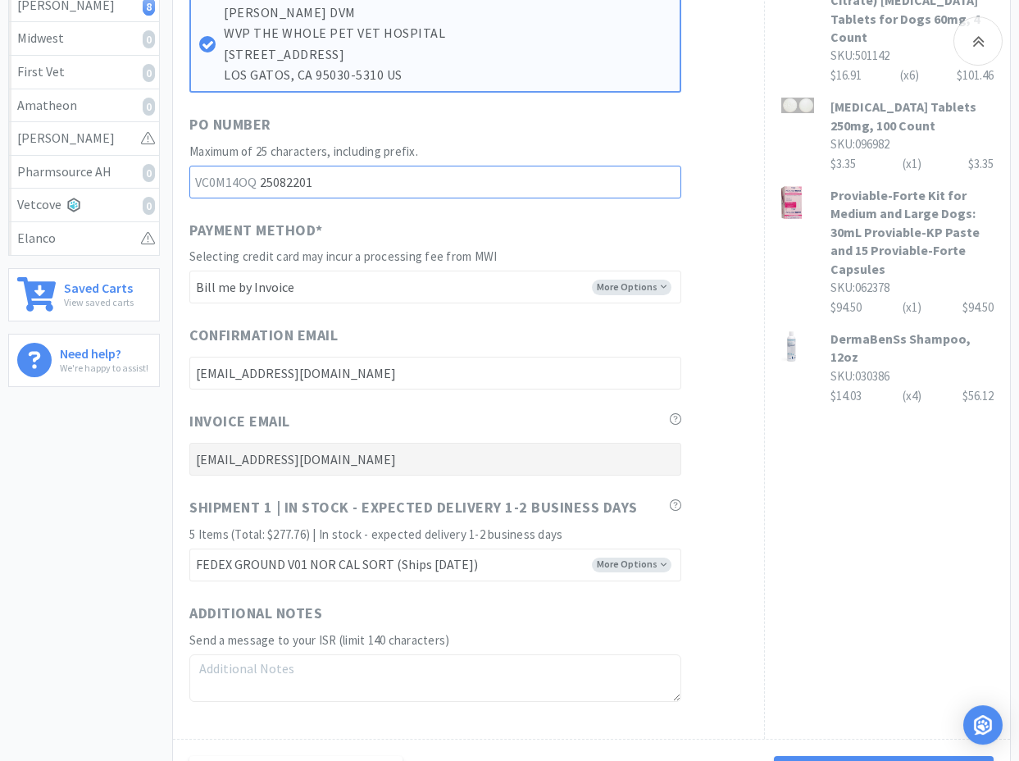
scroll to position [585, 0]
type input "25082201"
click at [345, 679] on textarea at bounding box center [435, 677] width 492 height 48
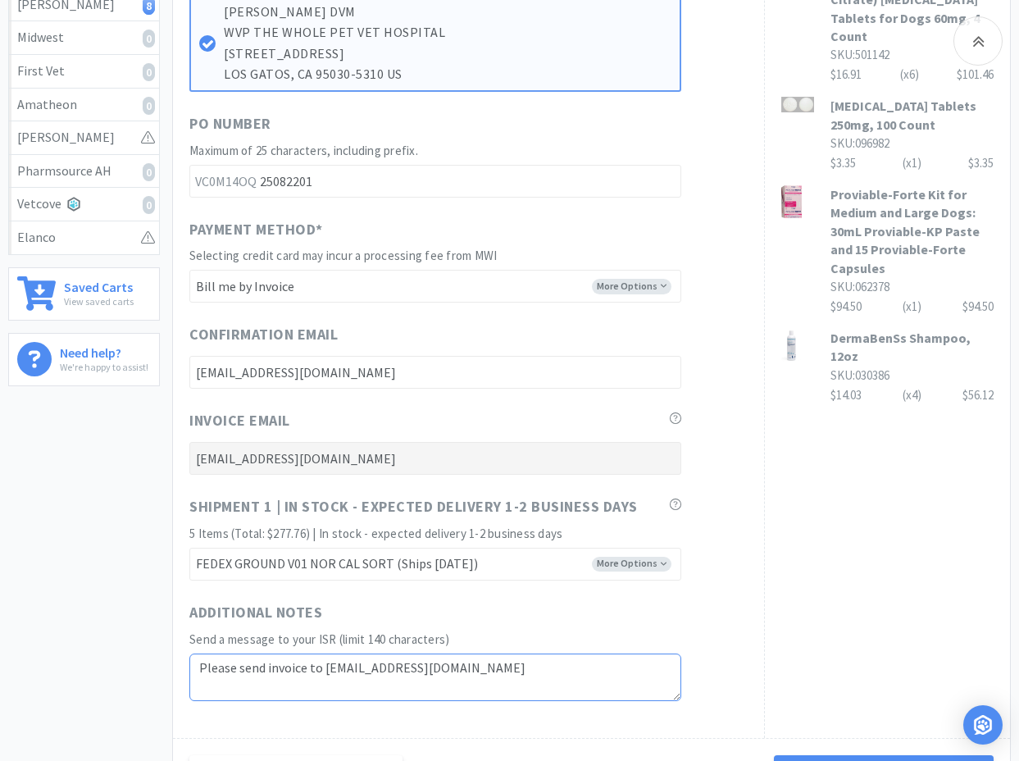
drag, startPoint x: 547, startPoint y: 665, endPoint x: 39, endPoint y: 635, distance: 508.2
click at [189, 654] on textarea "Please send invoice to [EMAIL_ADDRESS][DOMAIN_NAME]" at bounding box center [435, 677] width 492 height 48
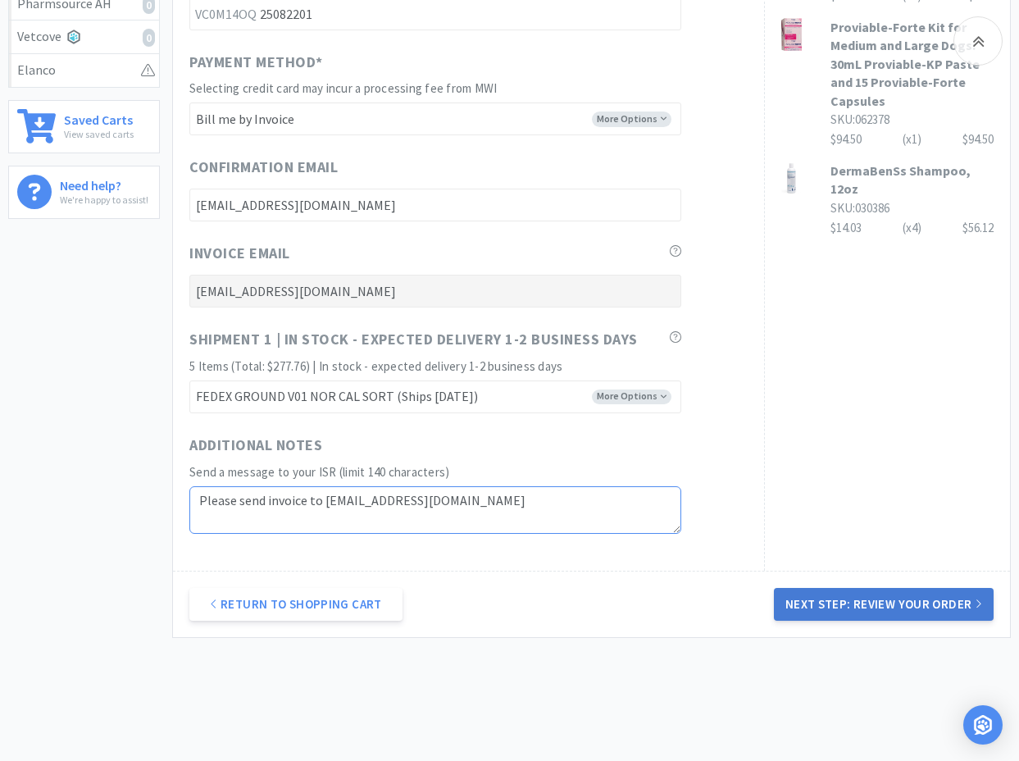
type textarea "Please send invoice to [EMAIL_ADDRESS][DOMAIN_NAME]"
click at [863, 597] on button "Next Step: Review Your Order" at bounding box center [884, 604] width 220 height 33
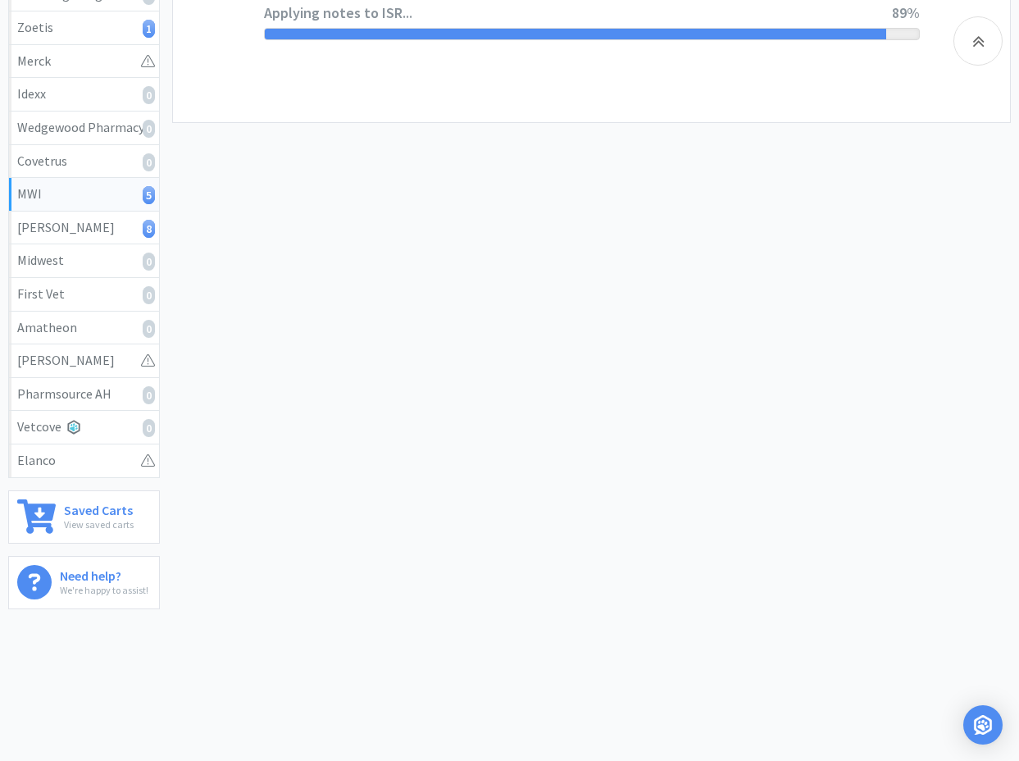
scroll to position [0, 0]
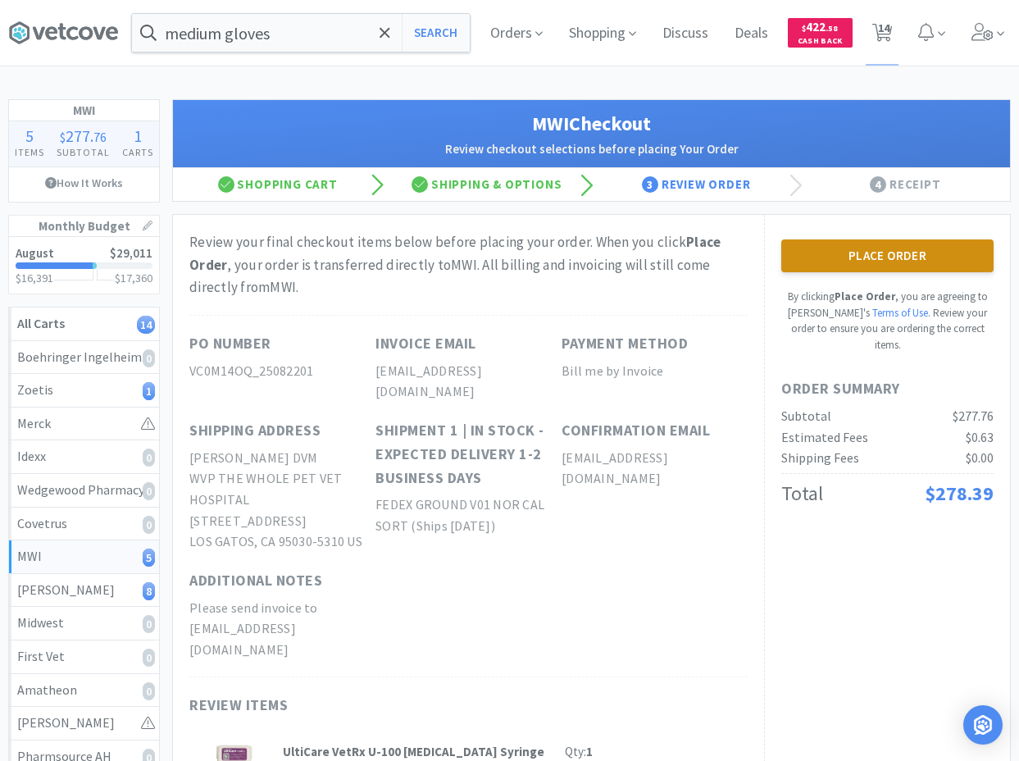
click at [902, 266] on button "Place Order" at bounding box center [887, 255] width 212 height 33
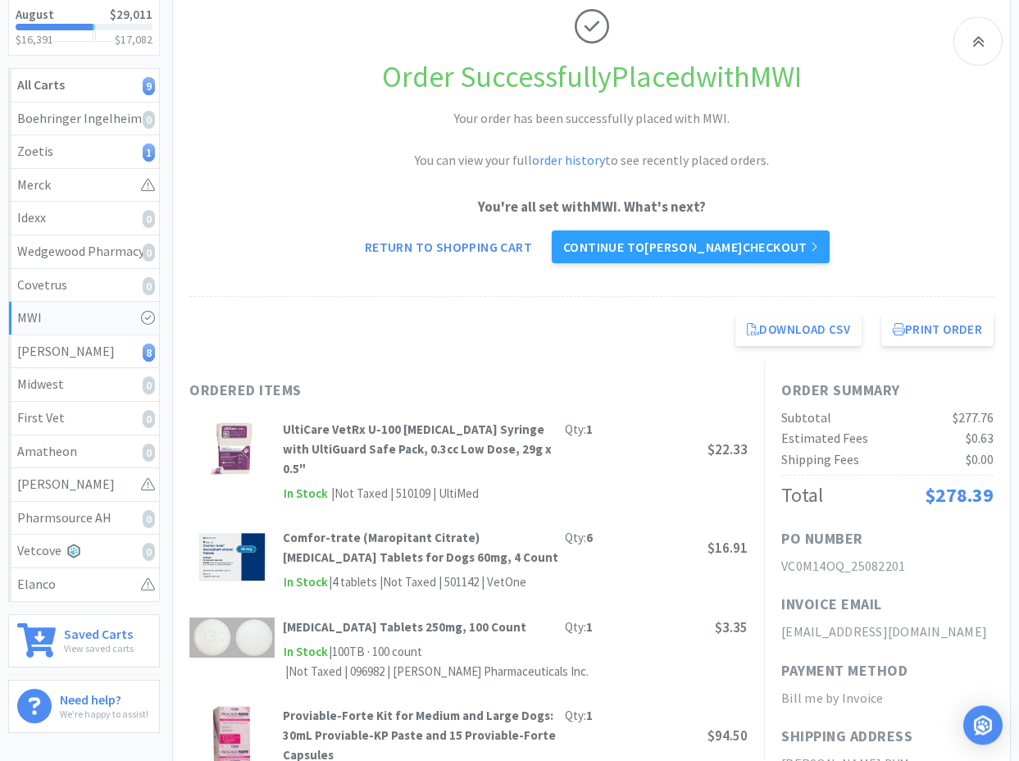
scroll to position [251, 0]
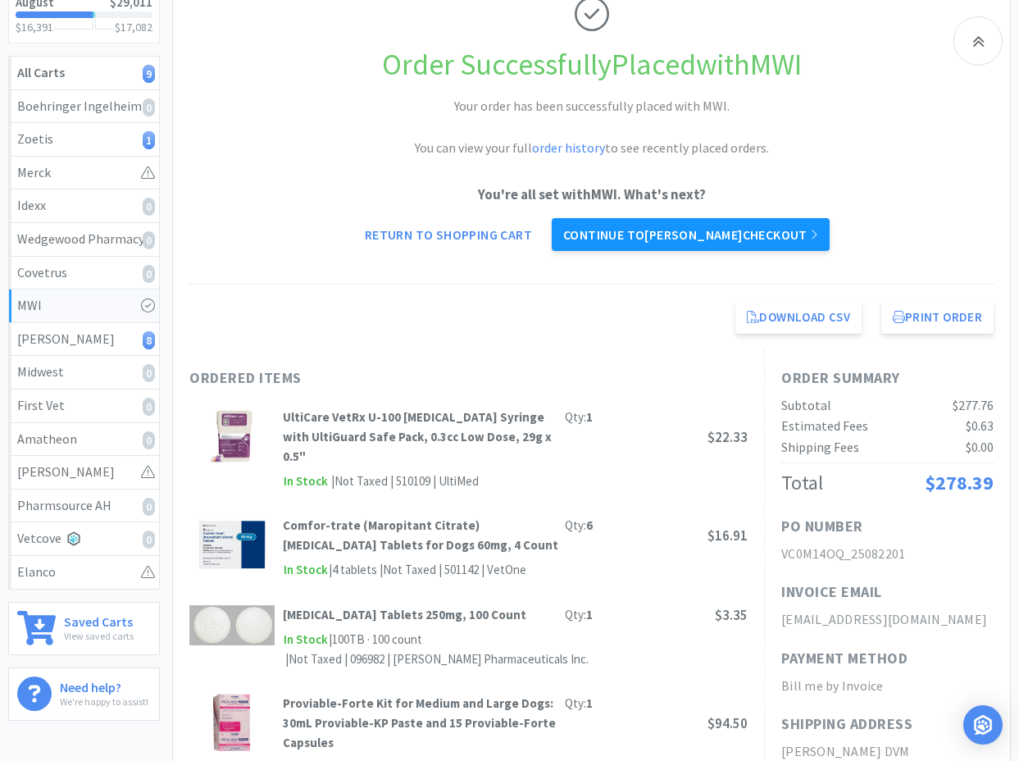
click at [706, 244] on link "Continue to [PERSON_NAME] checkout" at bounding box center [691, 234] width 278 height 33
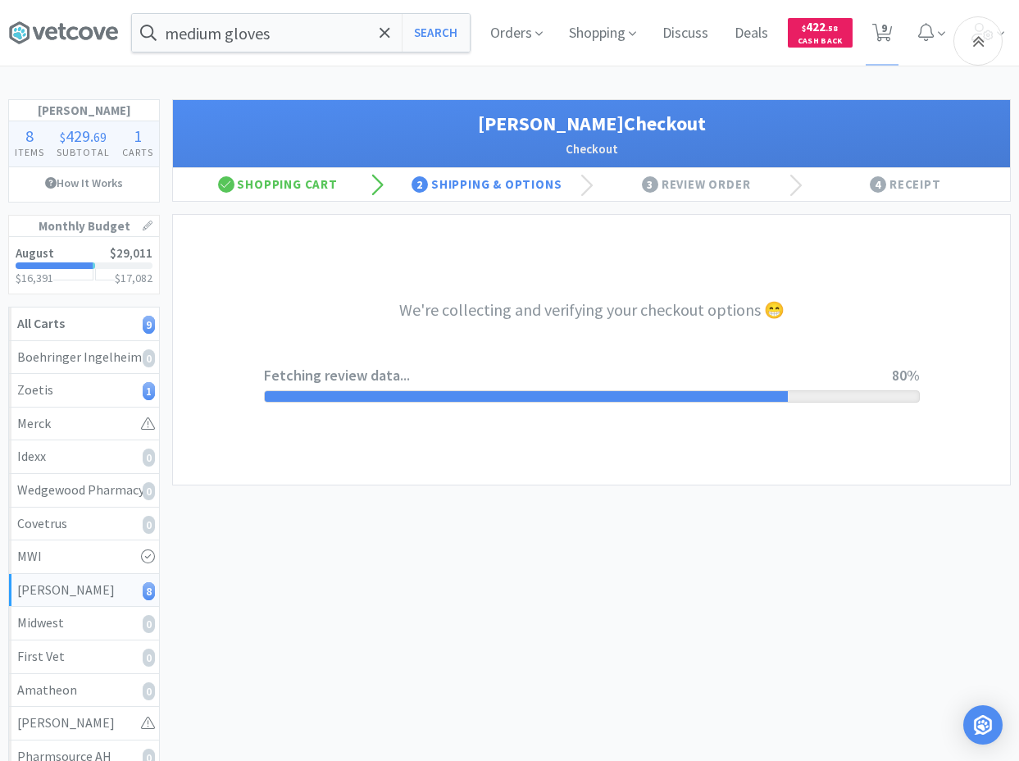
select select "1"
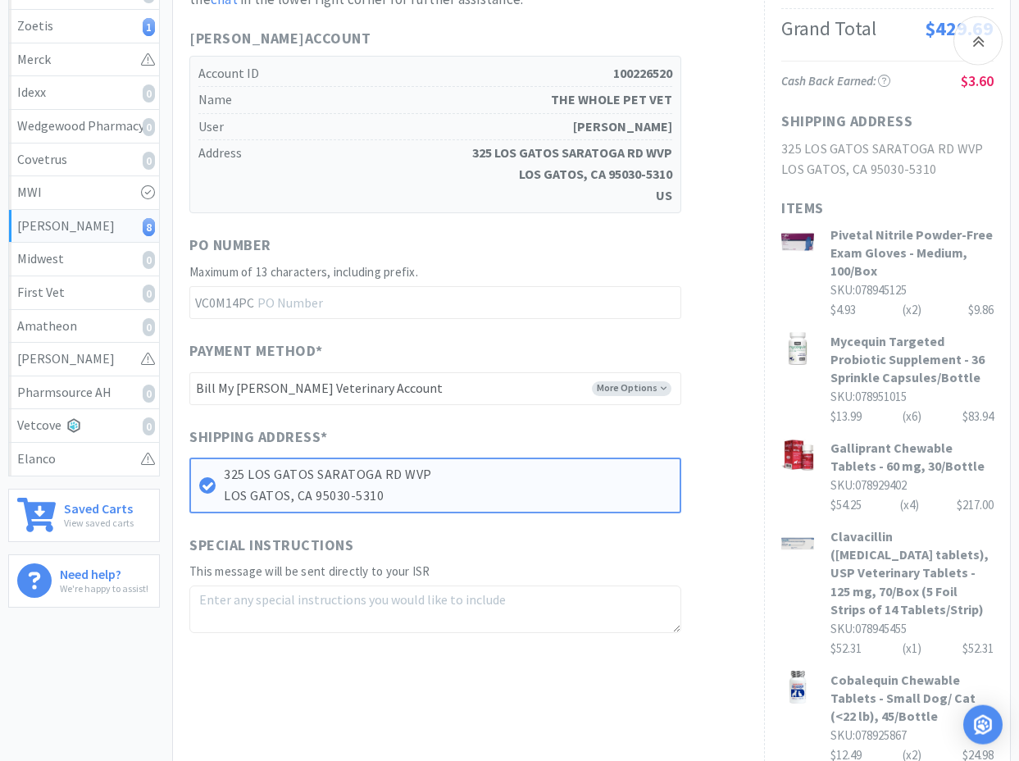
scroll to position [167, 0]
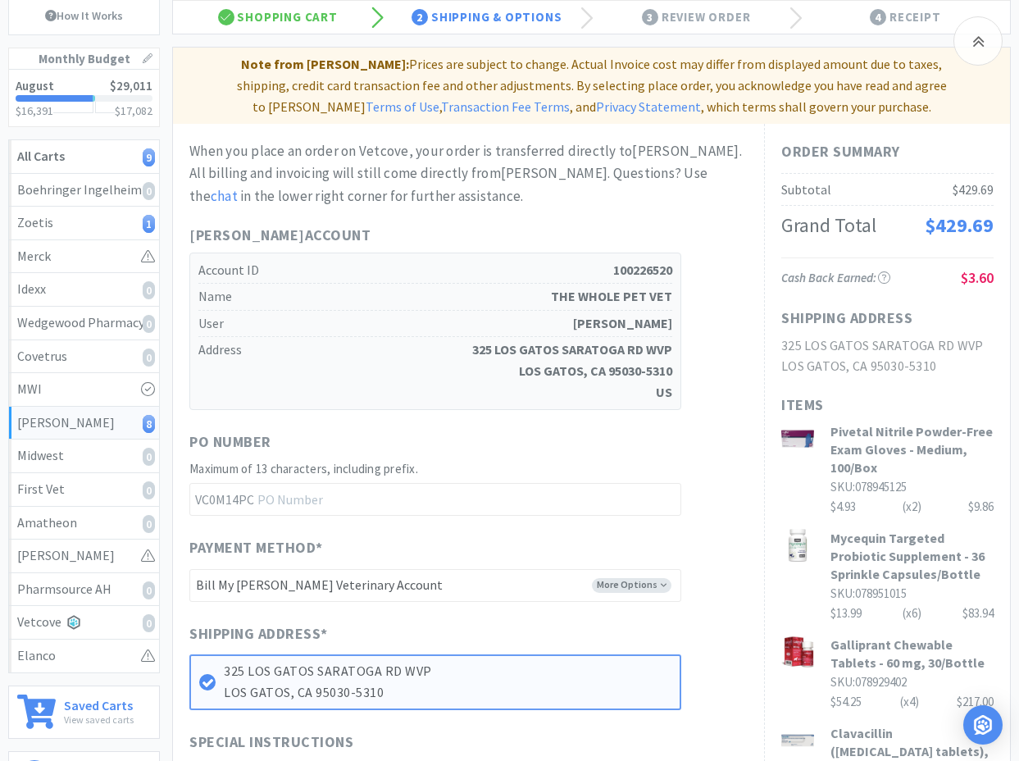
click at [728, 412] on div "When you place an order on Vetcove, your order is transferred directly to [PERS…" at bounding box center [468, 484] width 558 height 689
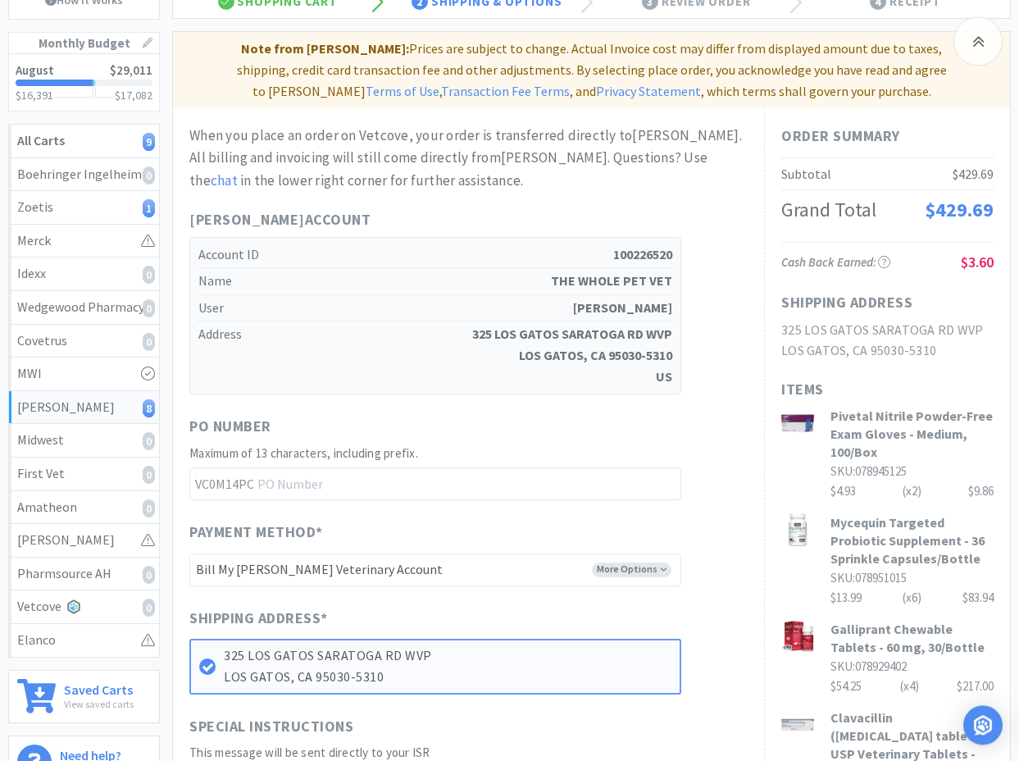
scroll to position [418, 0]
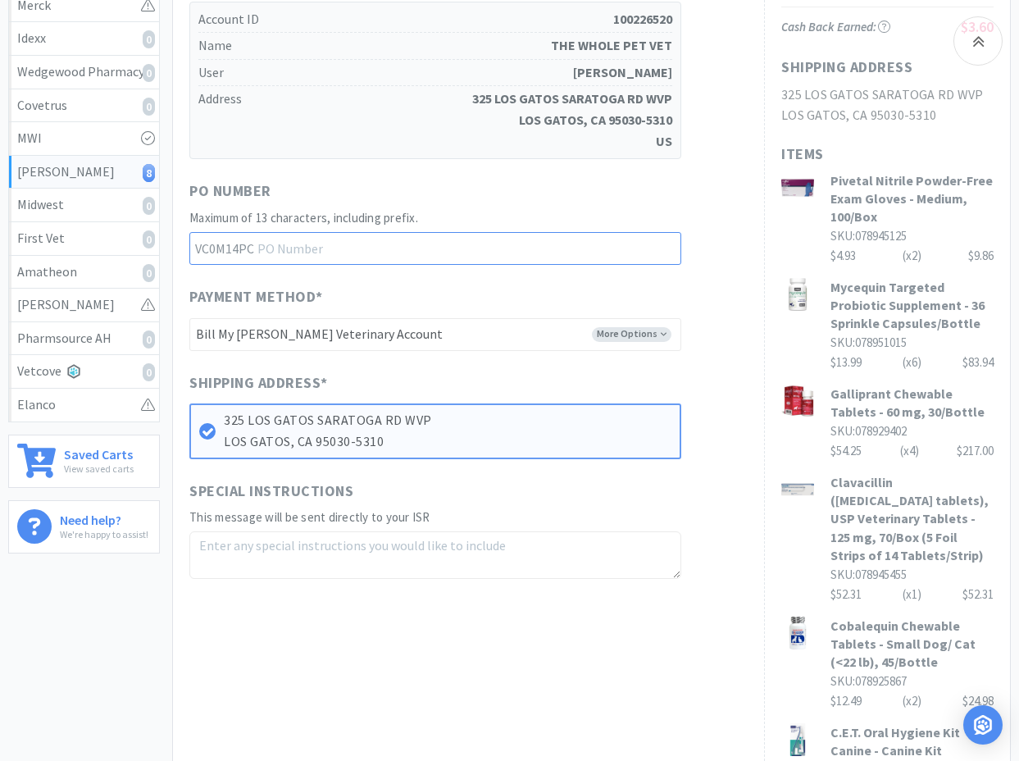
click at [352, 251] on input "text" at bounding box center [435, 248] width 492 height 33
type input "25082202"
click at [329, 564] on textarea at bounding box center [435, 555] width 492 height 48
paste textarea "Please send invoice to [EMAIL_ADDRESS][DOMAIN_NAME]"
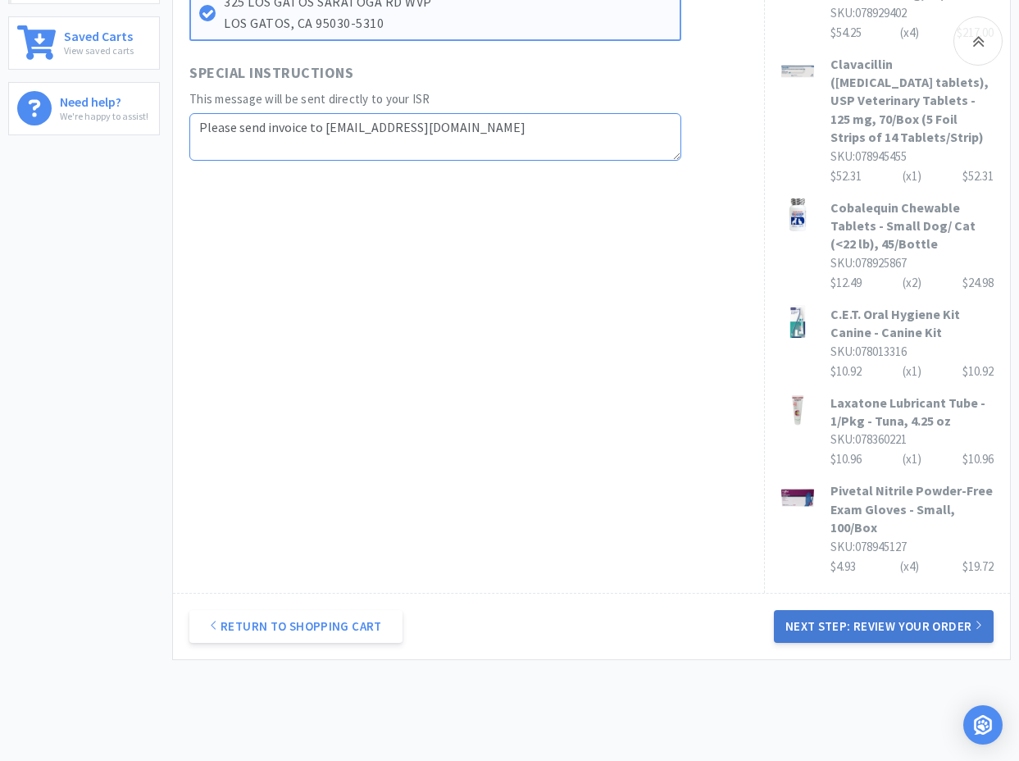
type textarea "Please send invoice to [EMAIL_ADDRESS][DOMAIN_NAME]"
click at [824, 634] on button "Next Step: Review Your Order" at bounding box center [884, 626] width 220 height 33
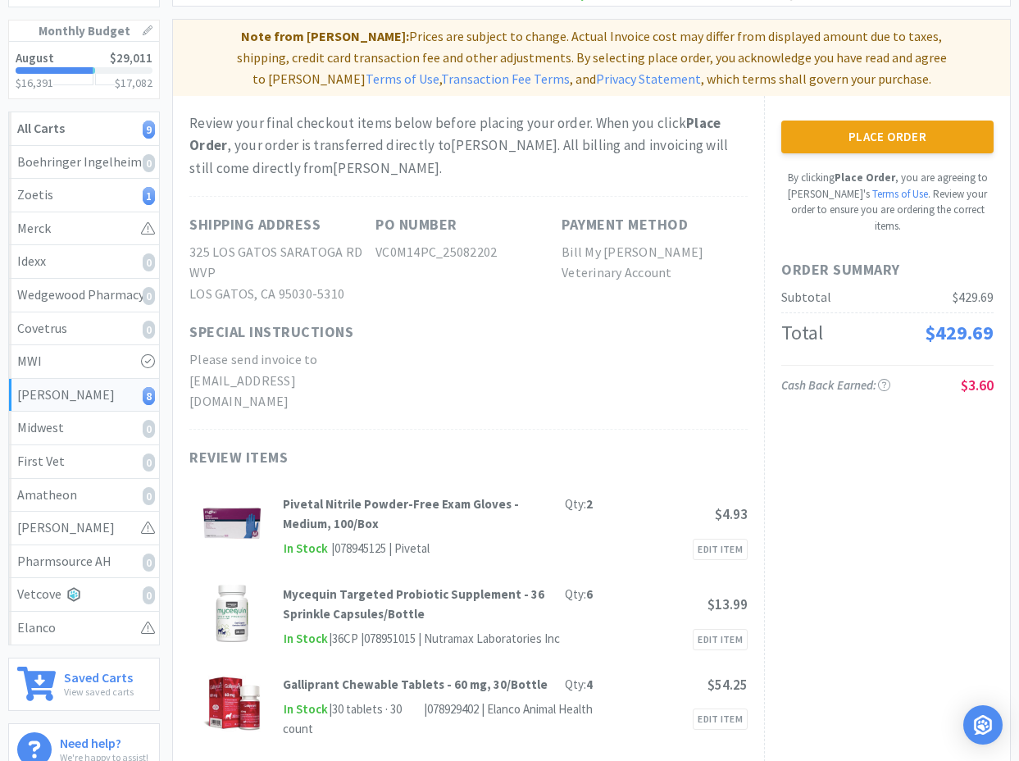
scroll to position [0, 0]
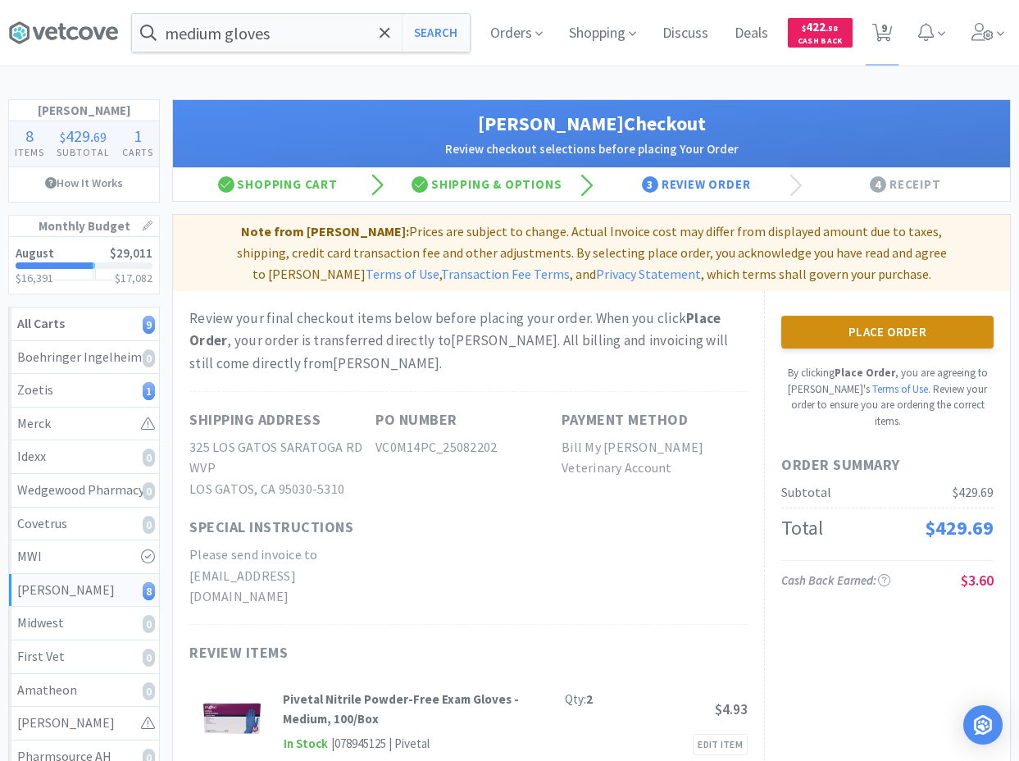
click at [907, 333] on button "Place Order" at bounding box center [887, 332] width 212 height 33
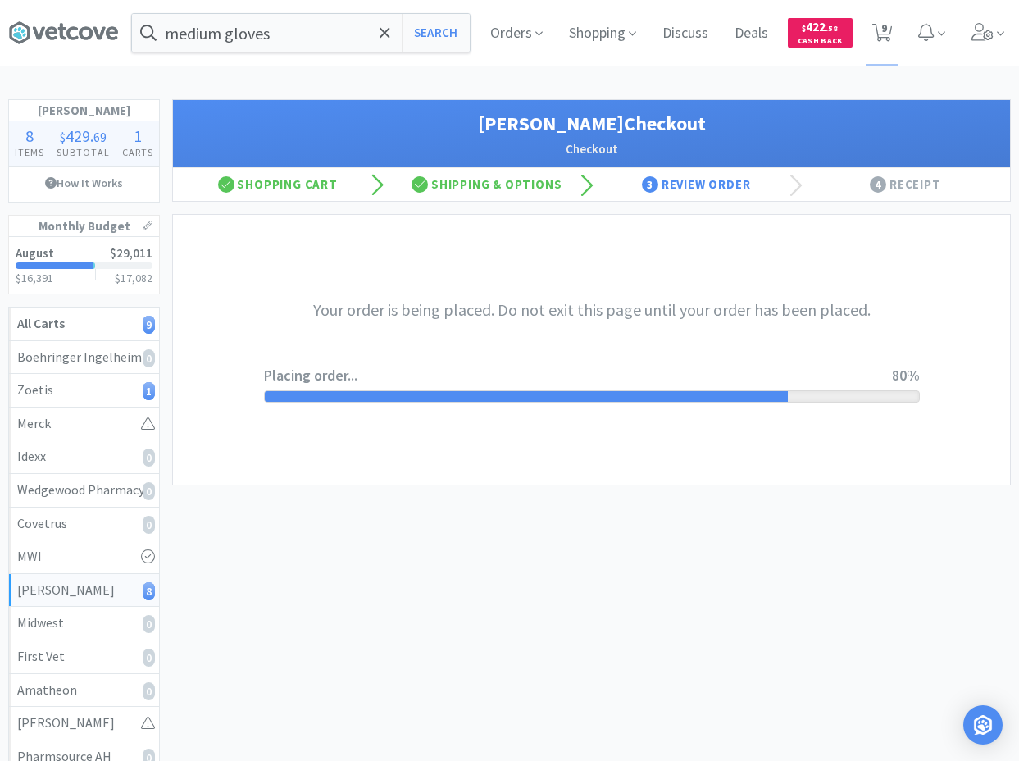
click at [652, 67] on div "medium gloves Search Orders Shopping Discuss Discuss Deals Deals $ 422 . 58 Cas…" at bounding box center [509, 491] width 1019 height 983
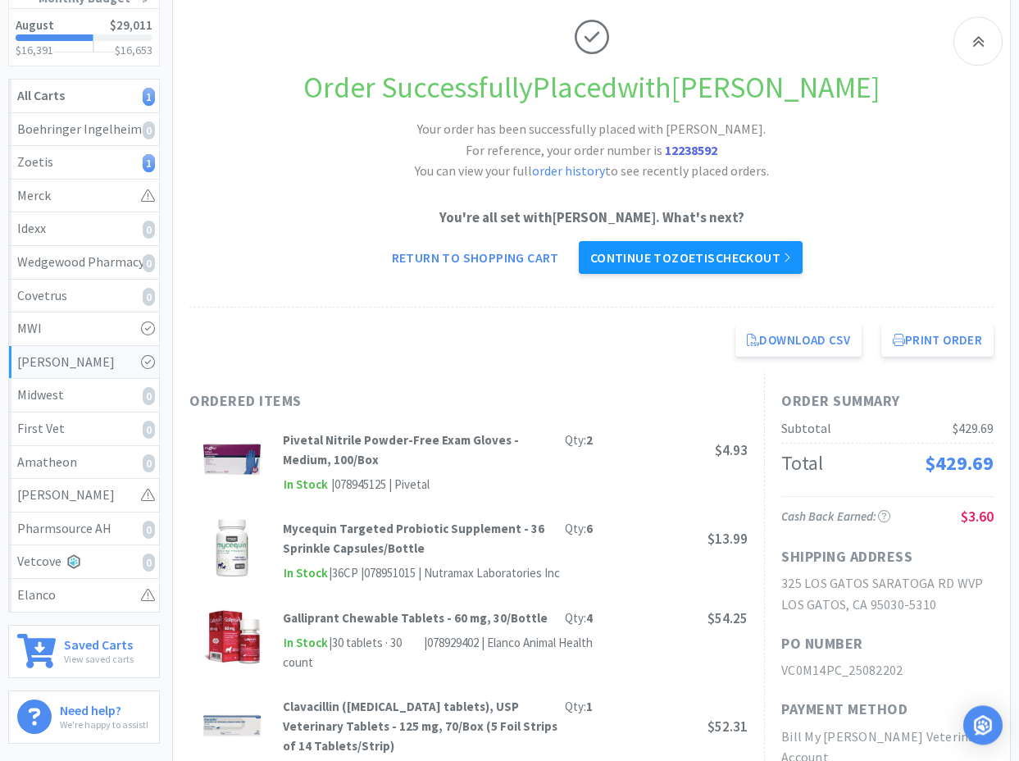
scroll to position [251, 0]
